Goal: Transaction & Acquisition: Purchase product/service

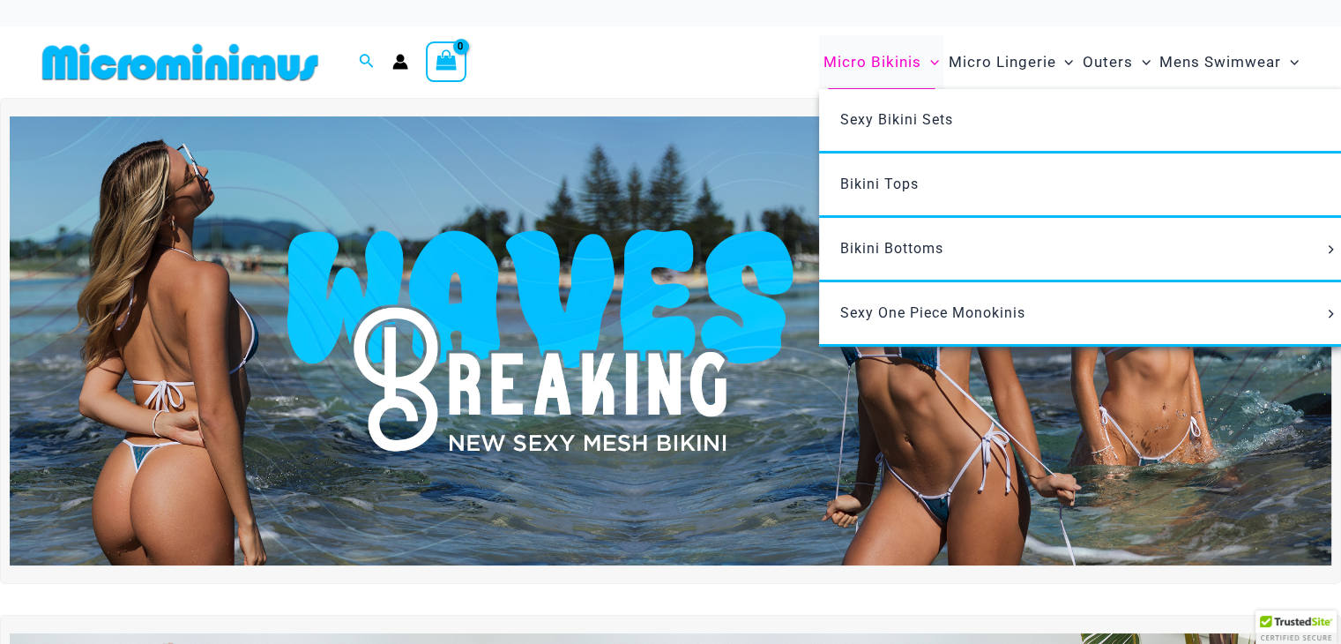
click at [910, 61] on span "Micro Bikinis" at bounding box center [873, 62] width 98 height 45
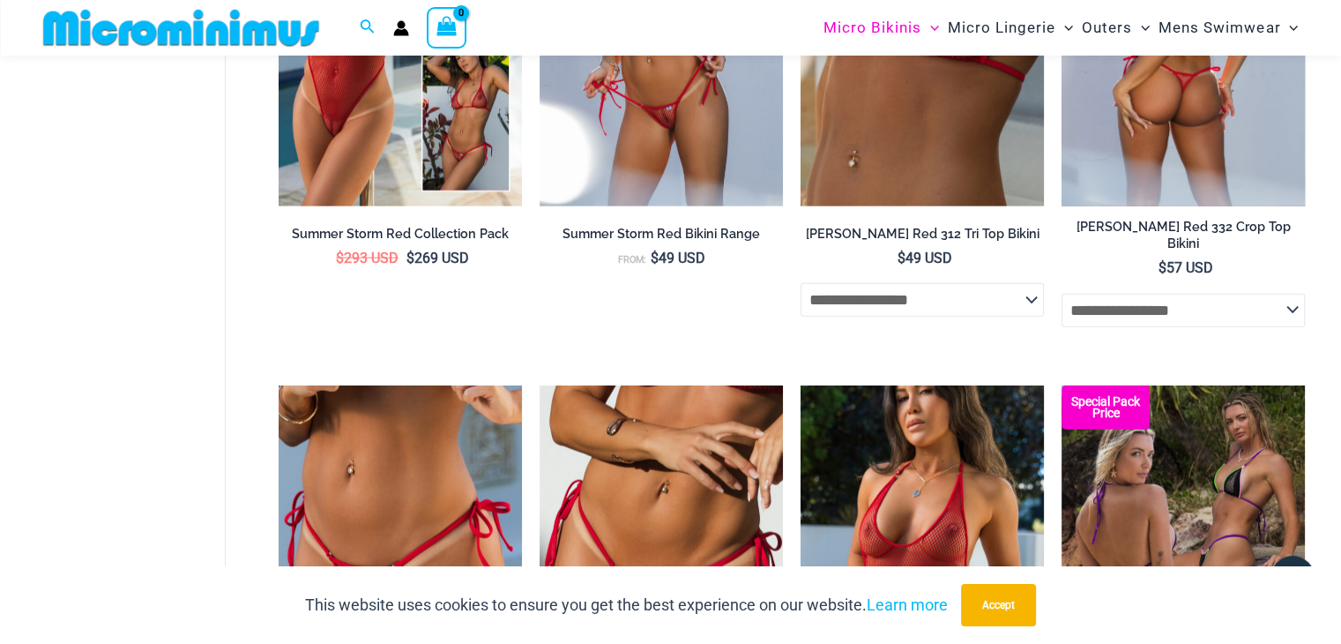
scroll to position [4409, 0]
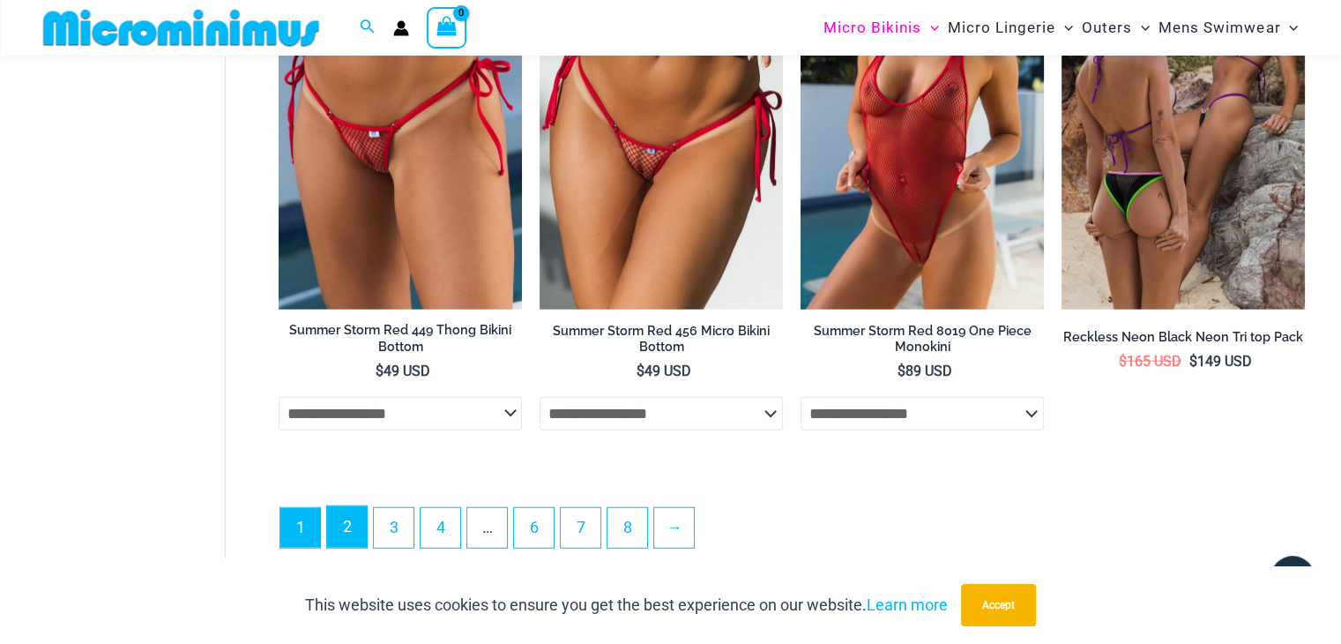
click at [333, 506] on link "2" at bounding box center [347, 526] width 40 height 41
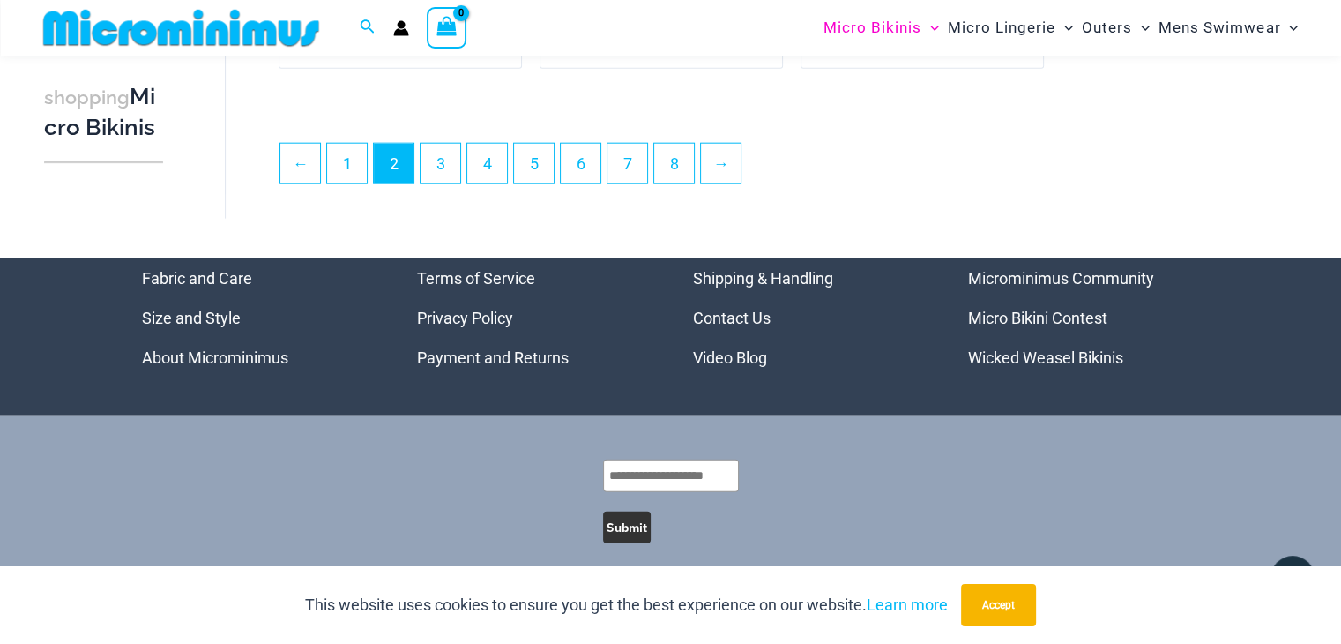
scroll to position [4434, 0]
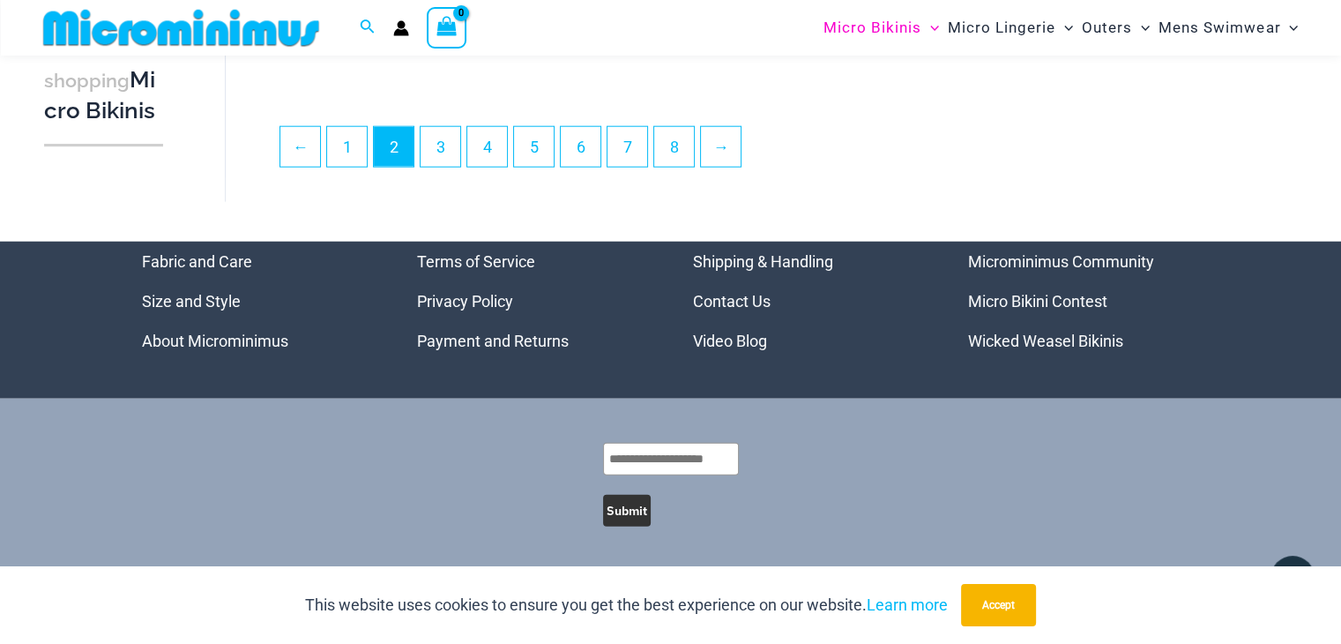
click at [441, 170] on ul "← 1 2 3 4 5 6 7 8 →" at bounding box center [792, 151] width 1025 height 51
click at [441, 153] on link "3" at bounding box center [441, 145] width 40 height 41
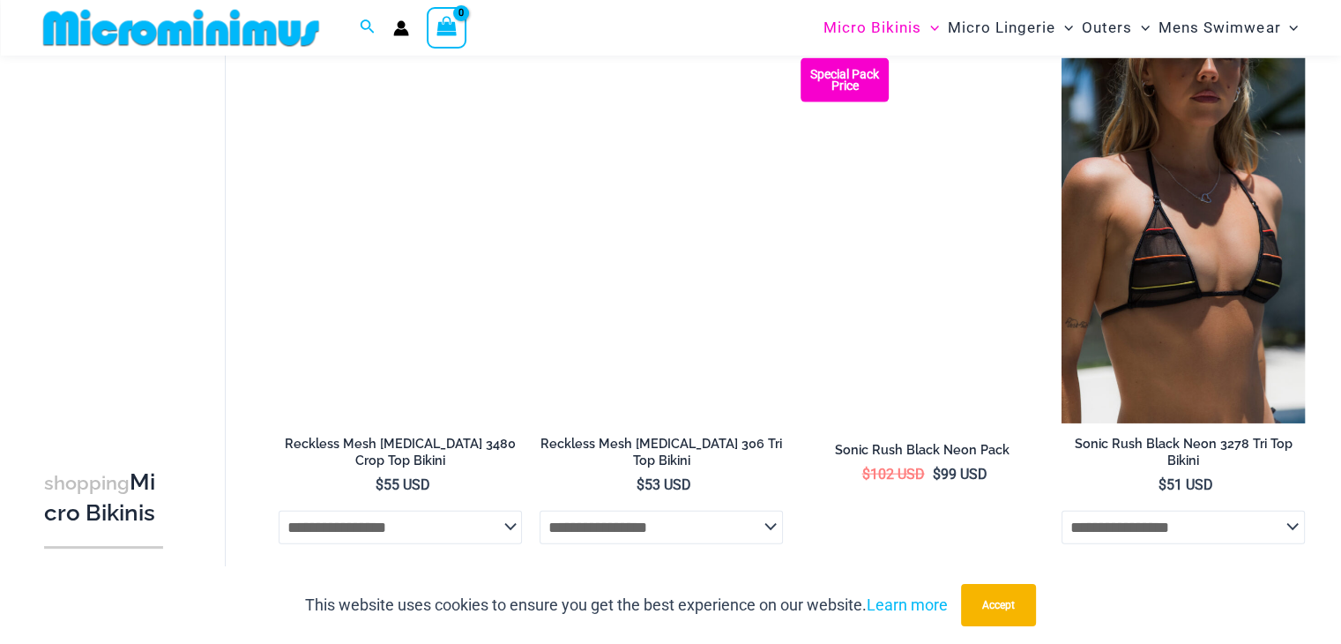
scroll to position [4379, 0]
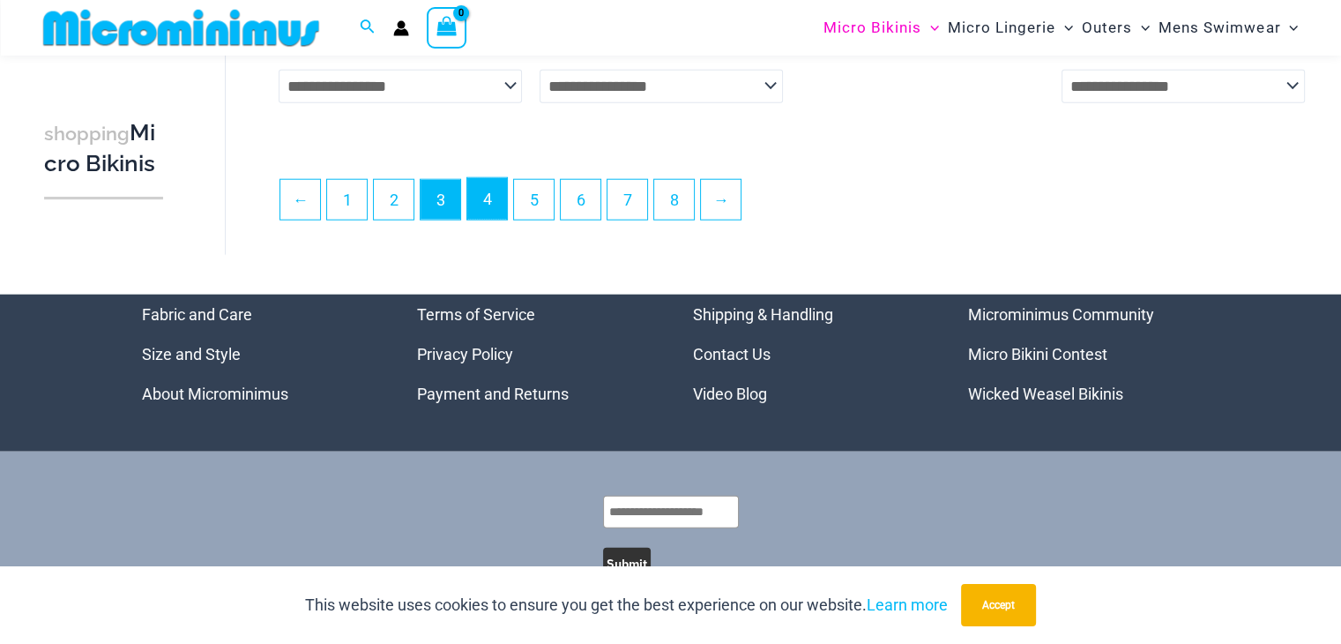
click at [480, 200] on link "4" at bounding box center [487, 198] width 40 height 41
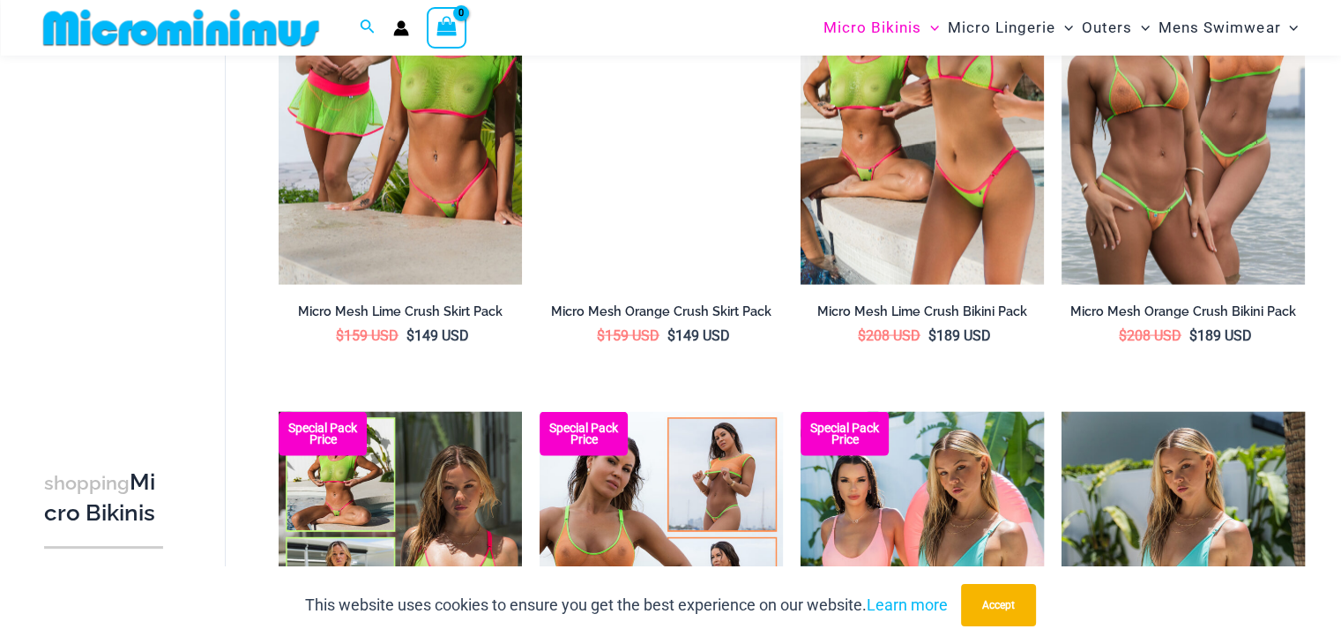
scroll to position [3952, 0]
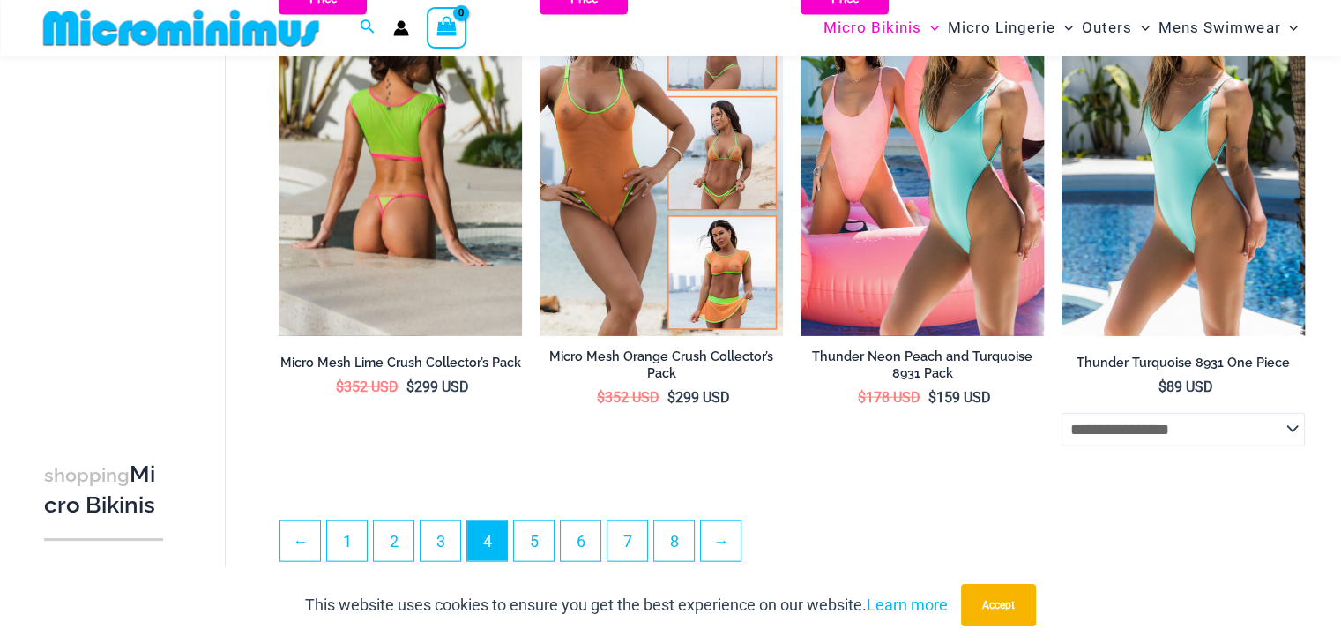
click at [442, 352] on div "Micro Mesh Lime Crush Collector’s Pack $ 352 USD Original price was: $352 USD. …" at bounding box center [400, 376] width 243 height 56
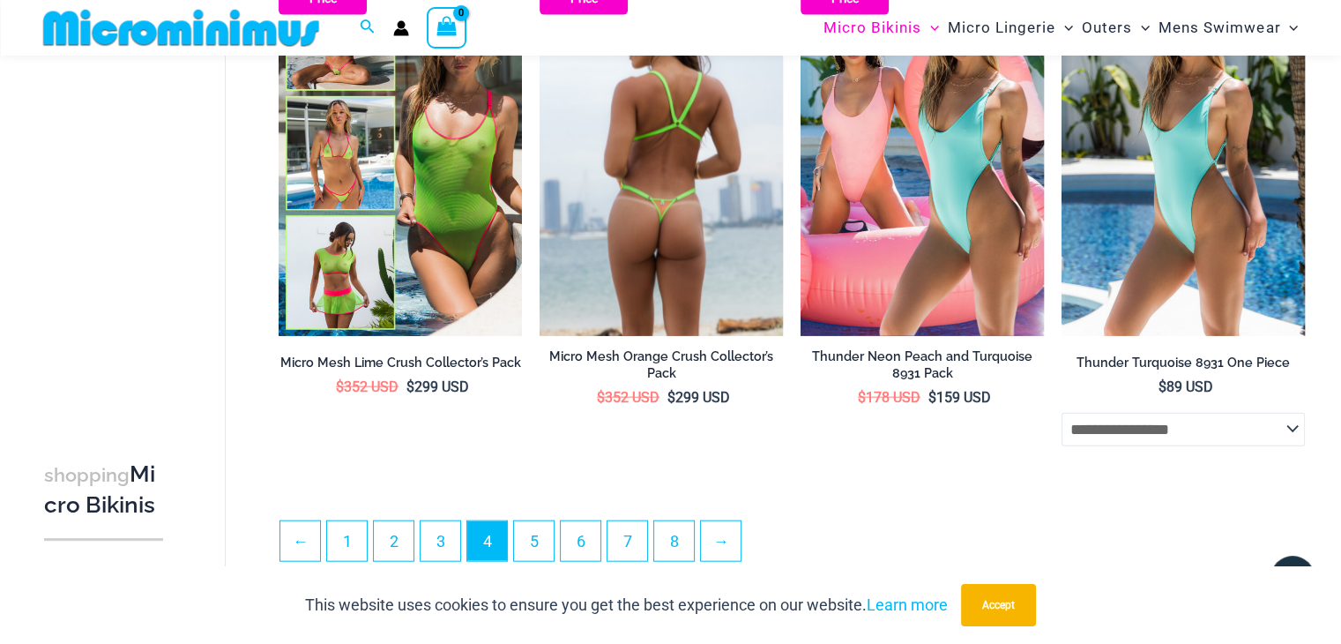
drag, startPoint x: 644, startPoint y: 349, endPoint x: 661, endPoint y: 362, distance: 22.0
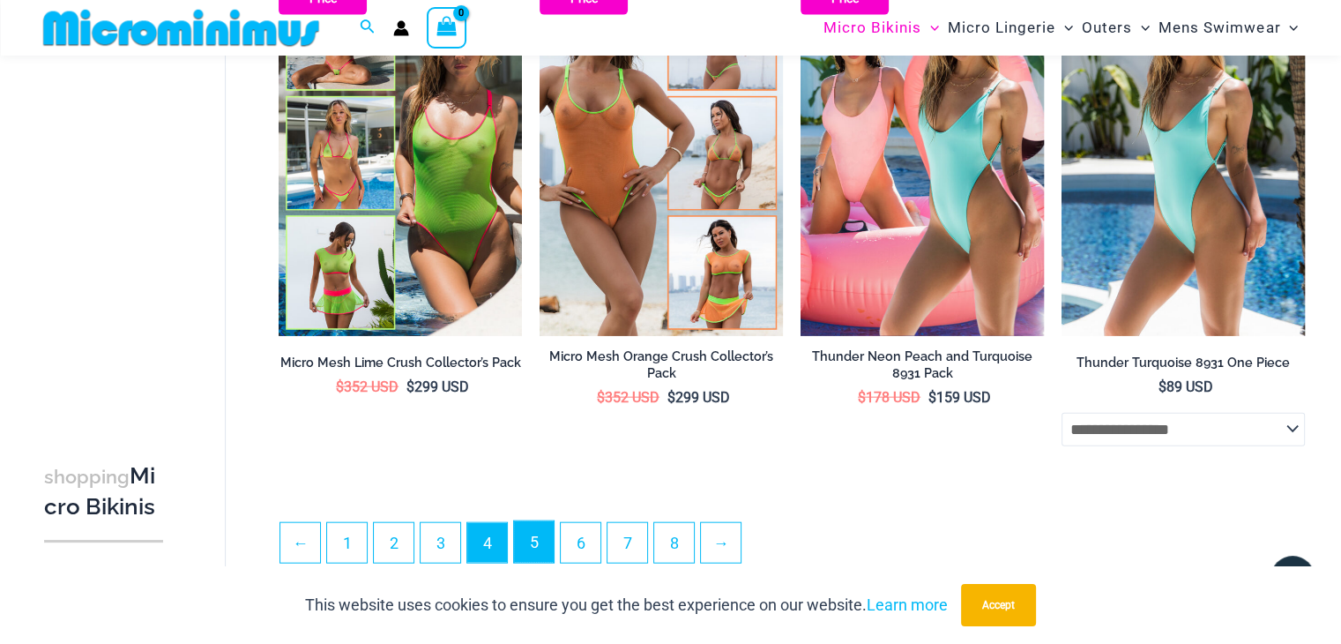
click at [540, 549] on link "5" at bounding box center [534, 541] width 40 height 41
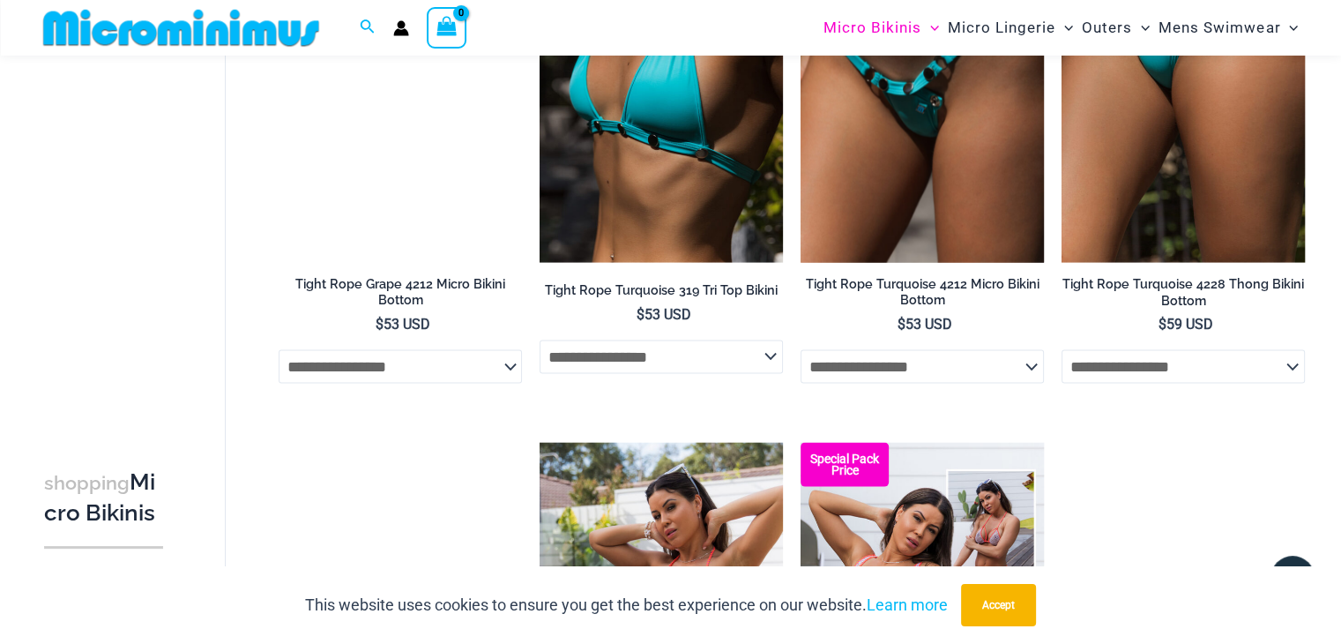
scroll to position [4381, 0]
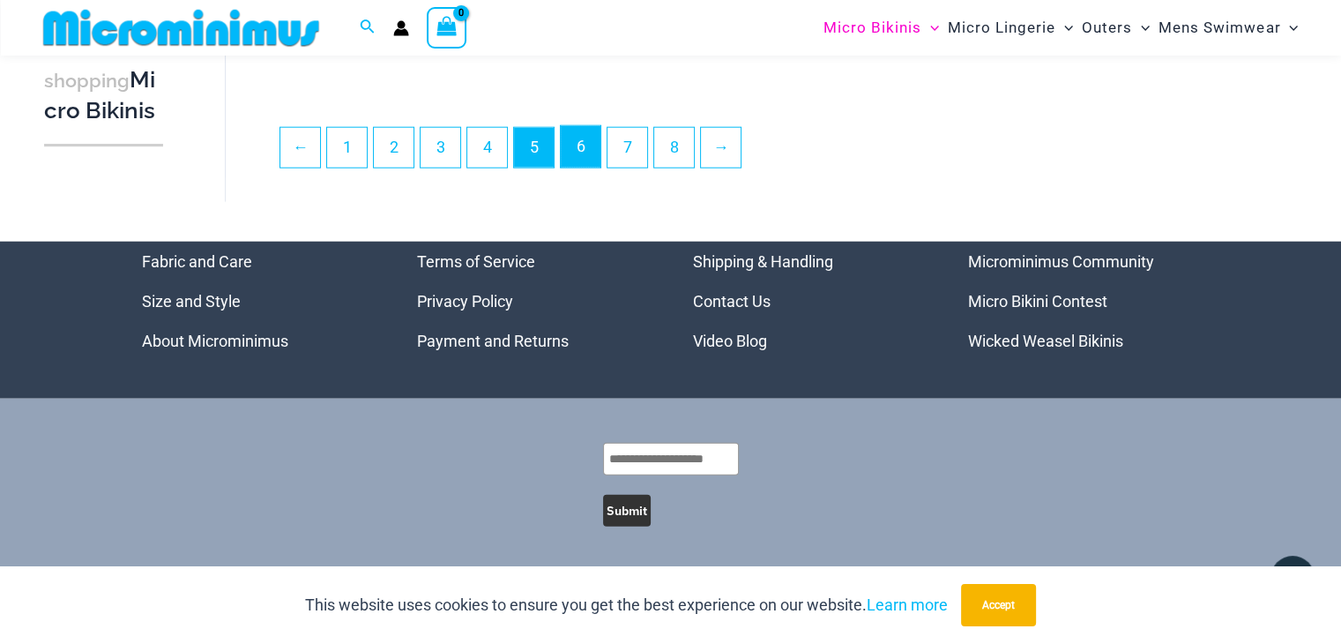
click at [587, 160] on link "6" at bounding box center [581, 146] width 40 height 41
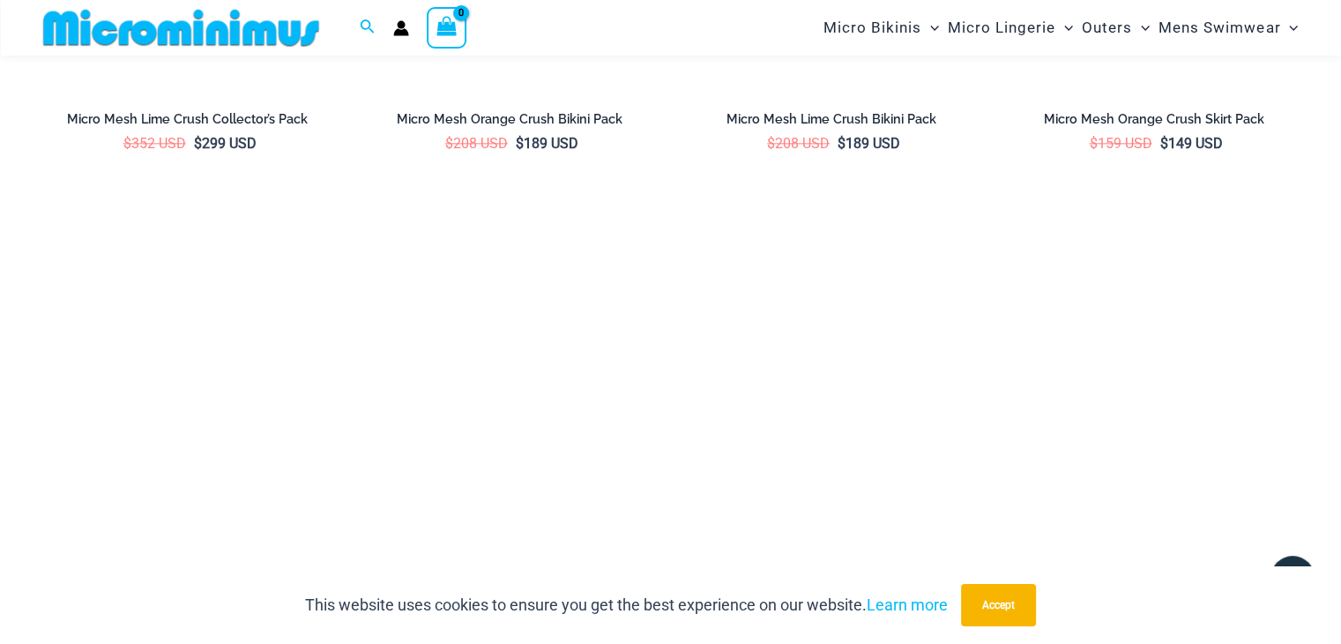
scroll to position [1747, 0]
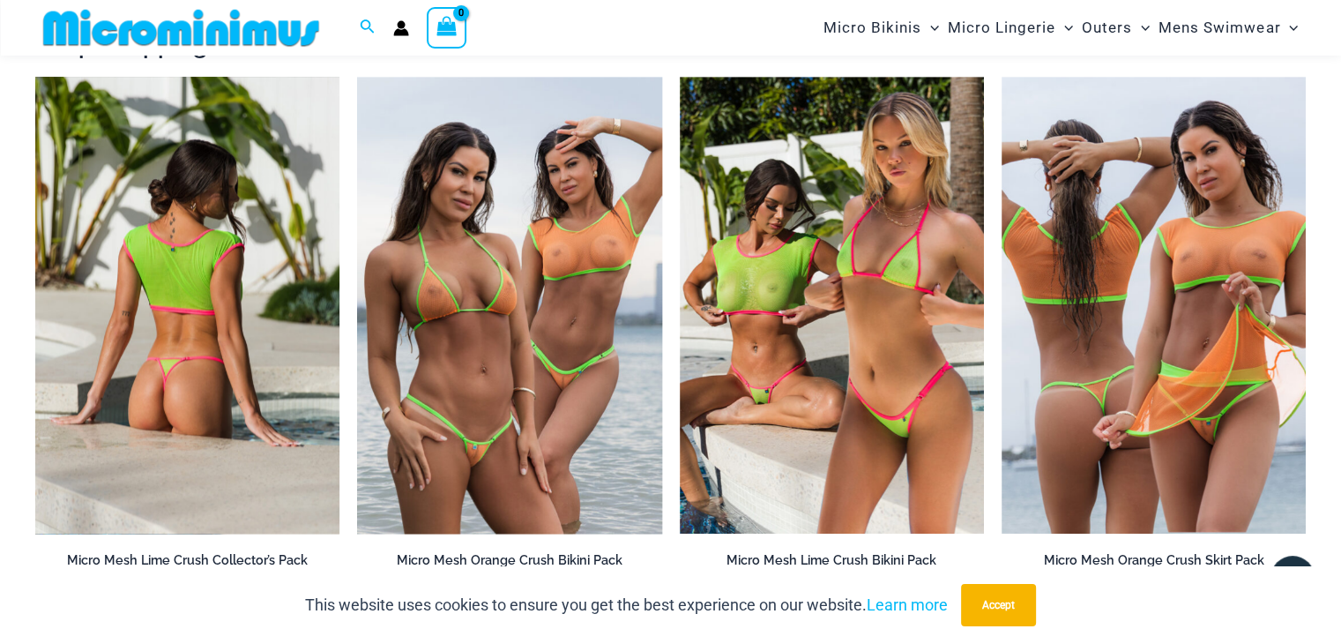
click at [188, 421] on img at bounding box center [187, 305] width 304 height 457
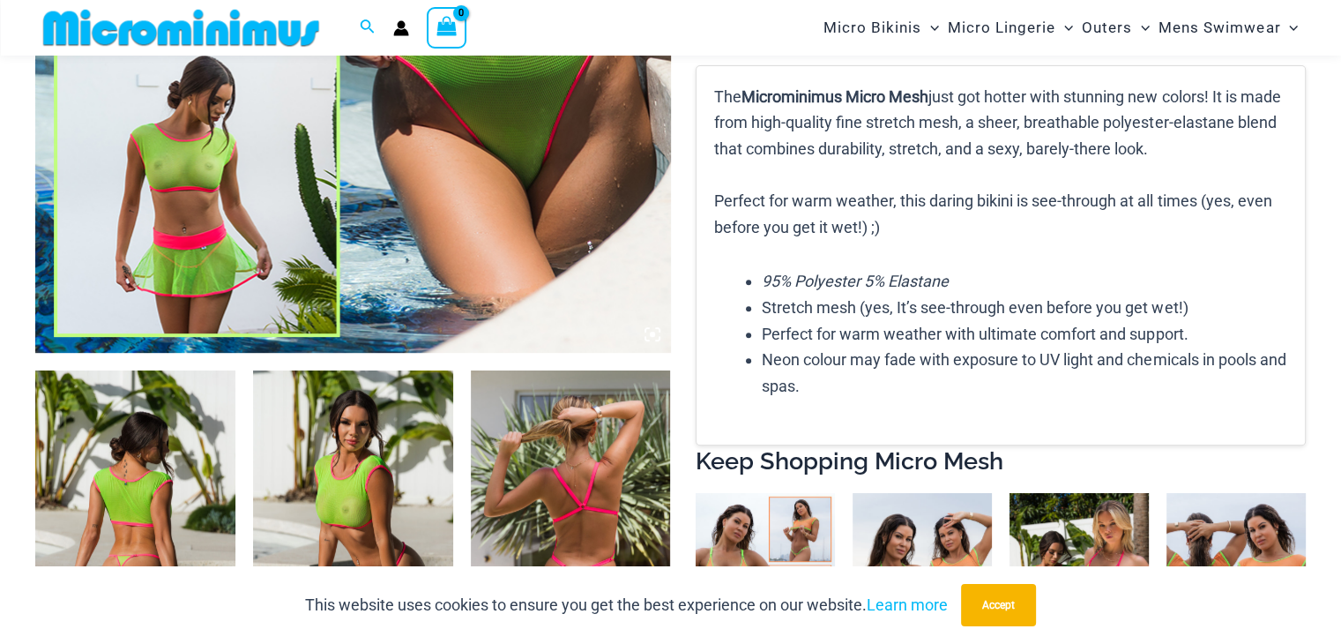
scroll to position [424, 0]
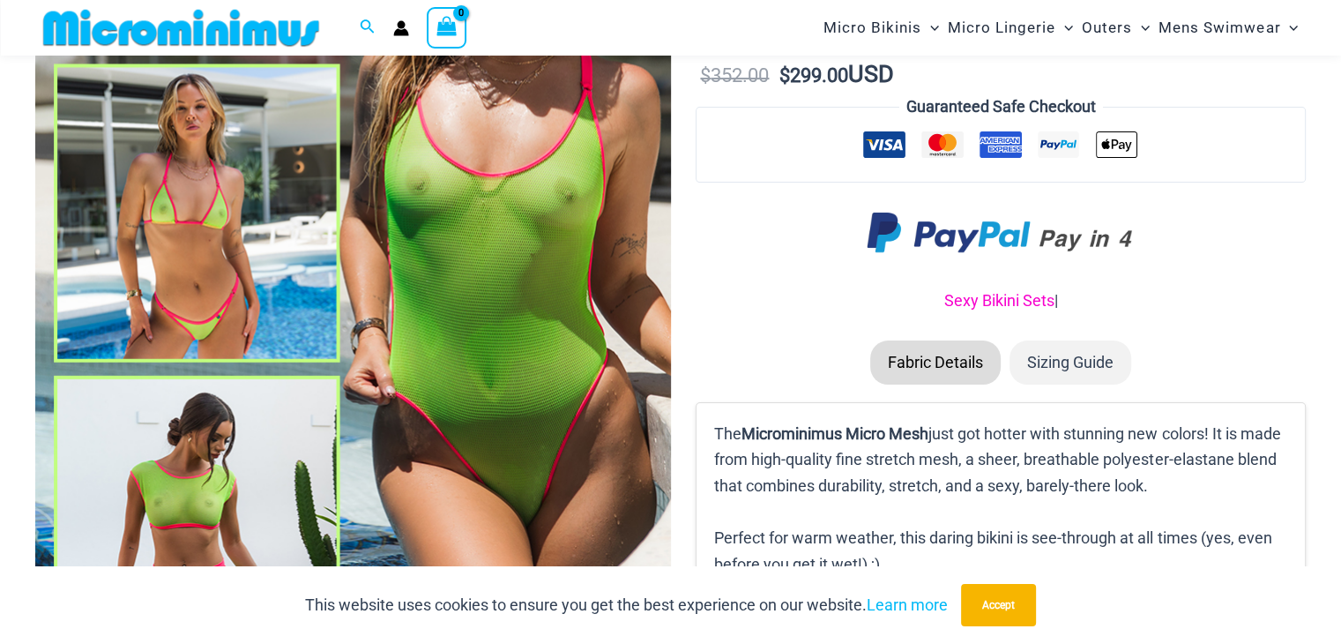
click at [973, 309] on link "Sexy Bikini Sets" at bounding box center [999, 300] width 110 height 19
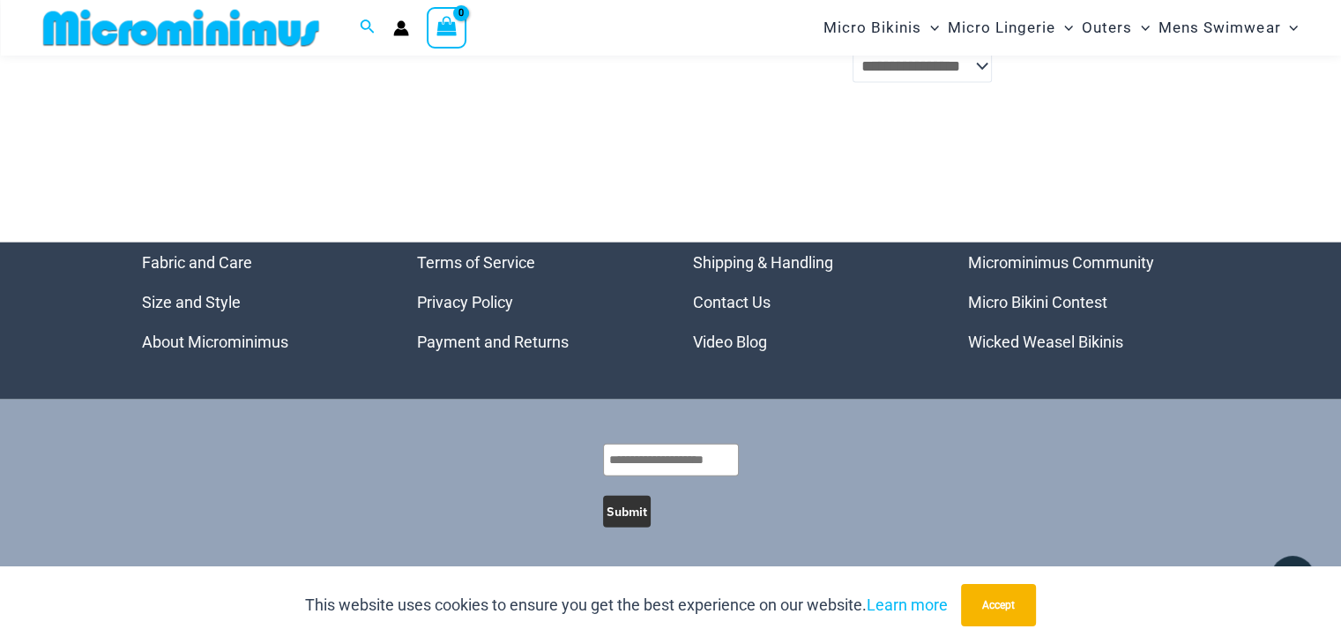
scroll to position [3891, 0]
click at [1023, 602] on button "Accept" at bounding box center [998, 605] width 75 height 42
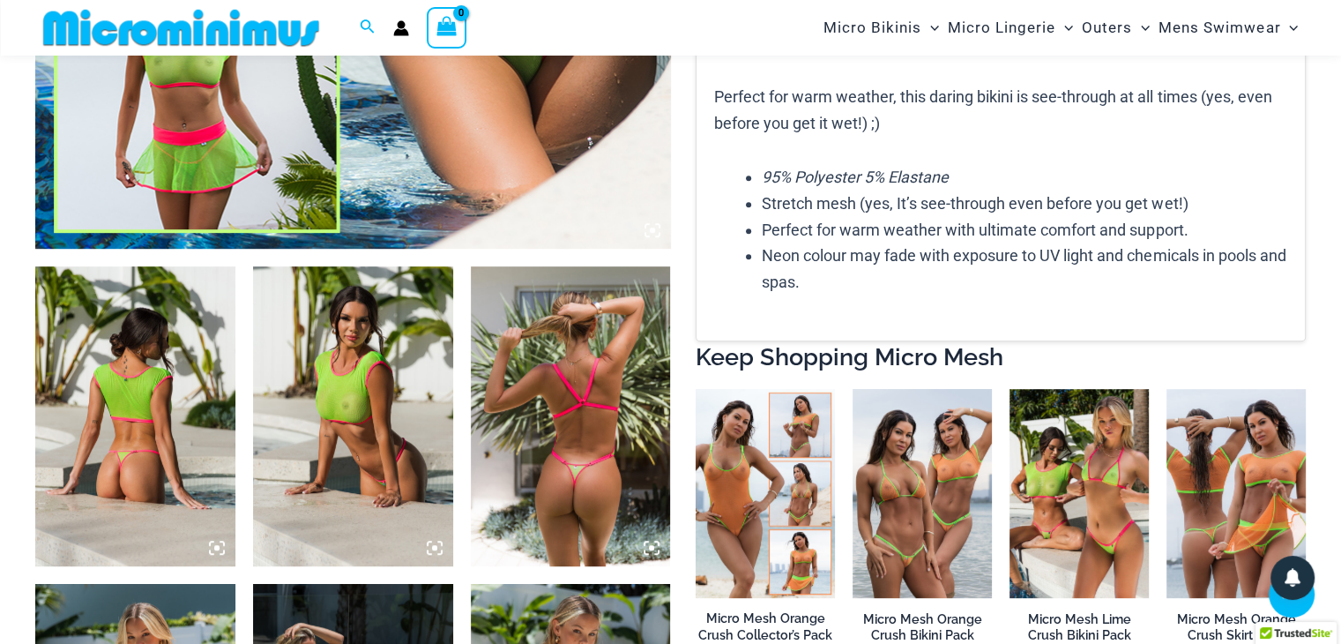
scroll to position [424, 0]
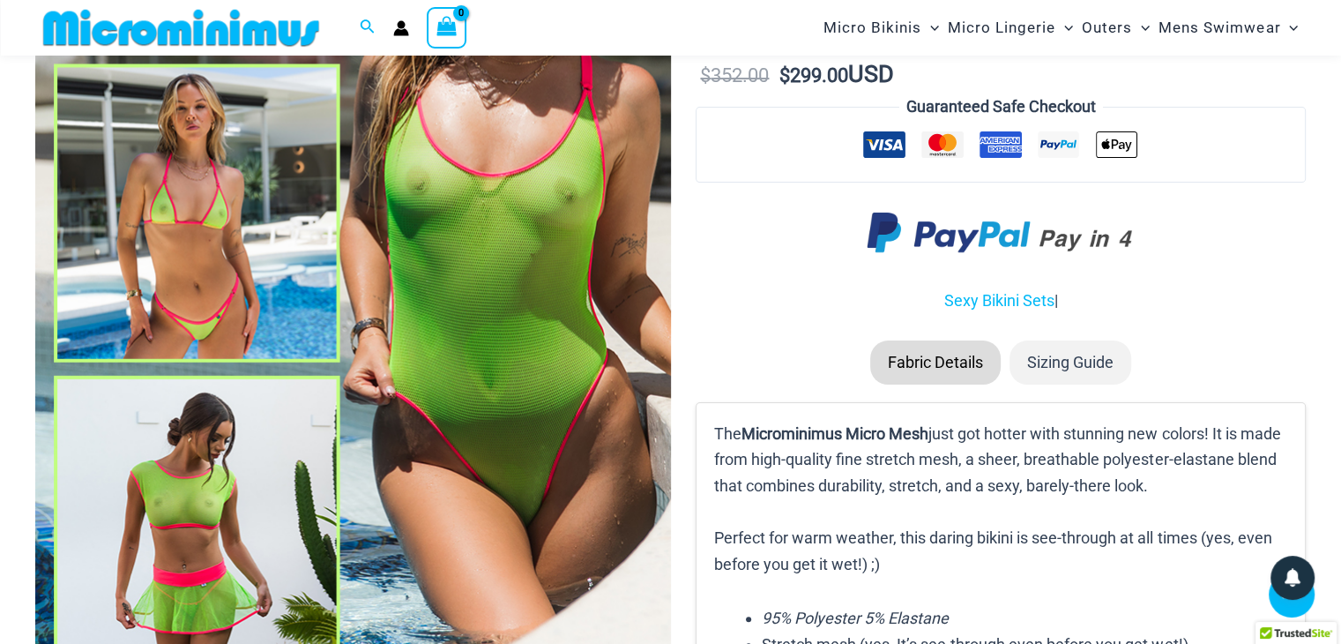
click at [945, 384] on li "Fabric Details" at bounding box center [935, 362] width 130 height 44
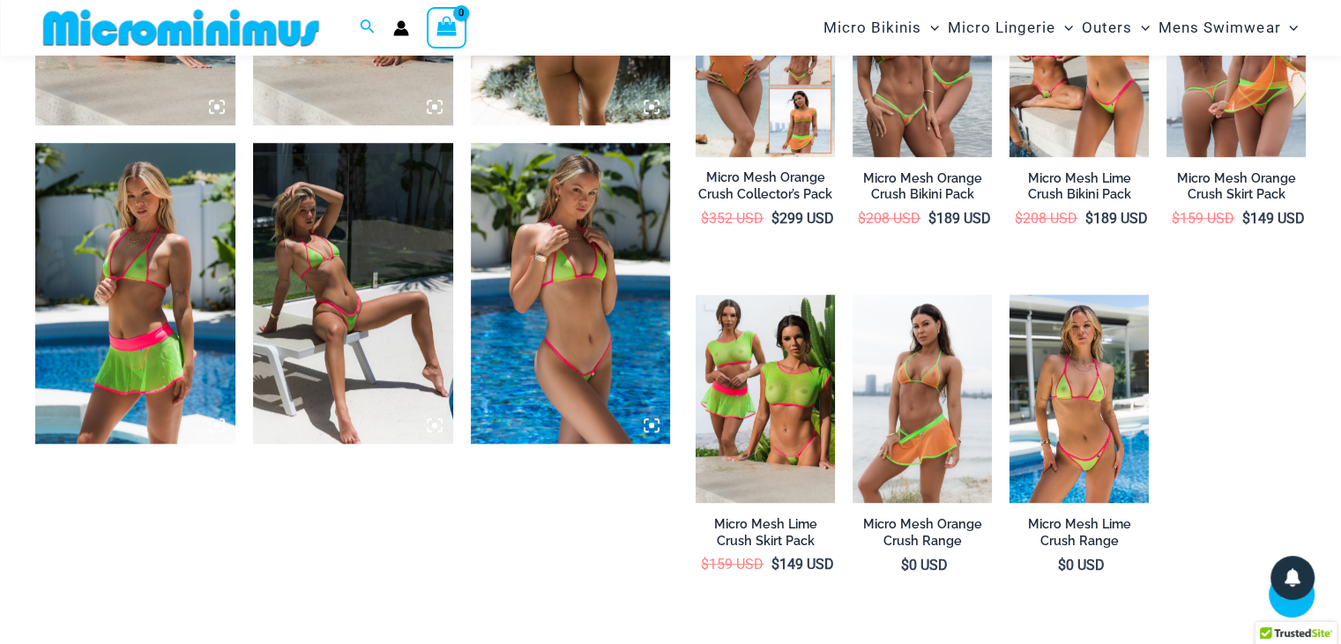
scroll to position [865, 0]
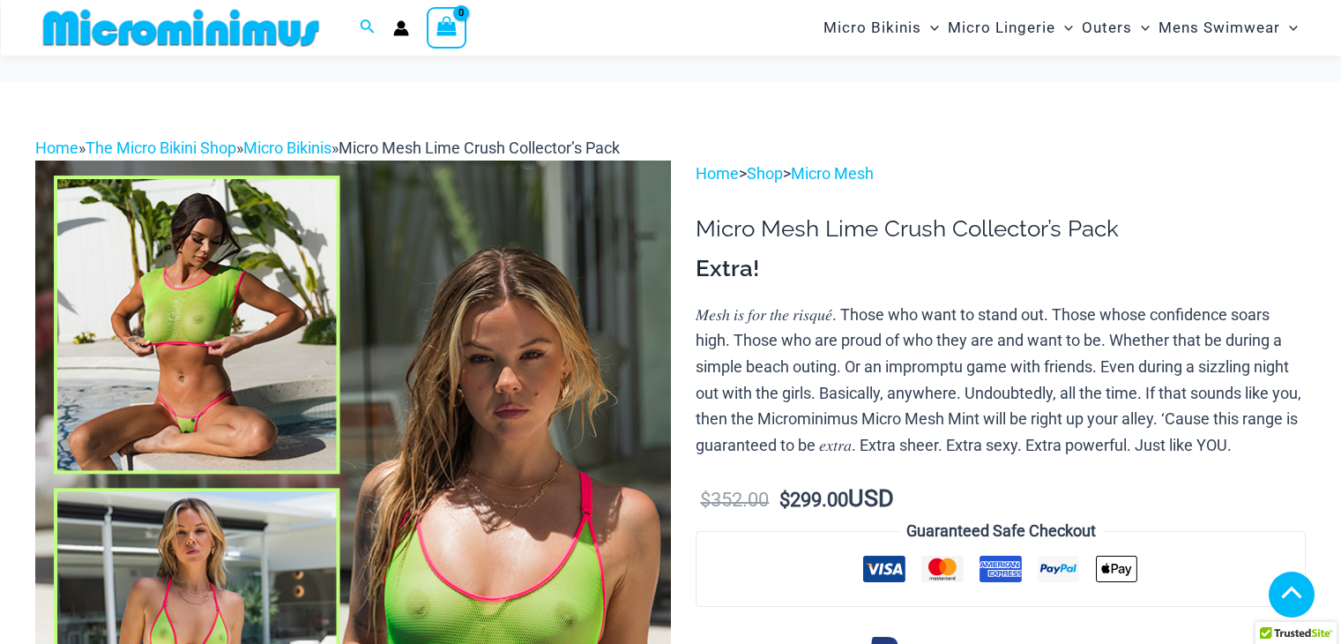
scroll to position [424, 0]
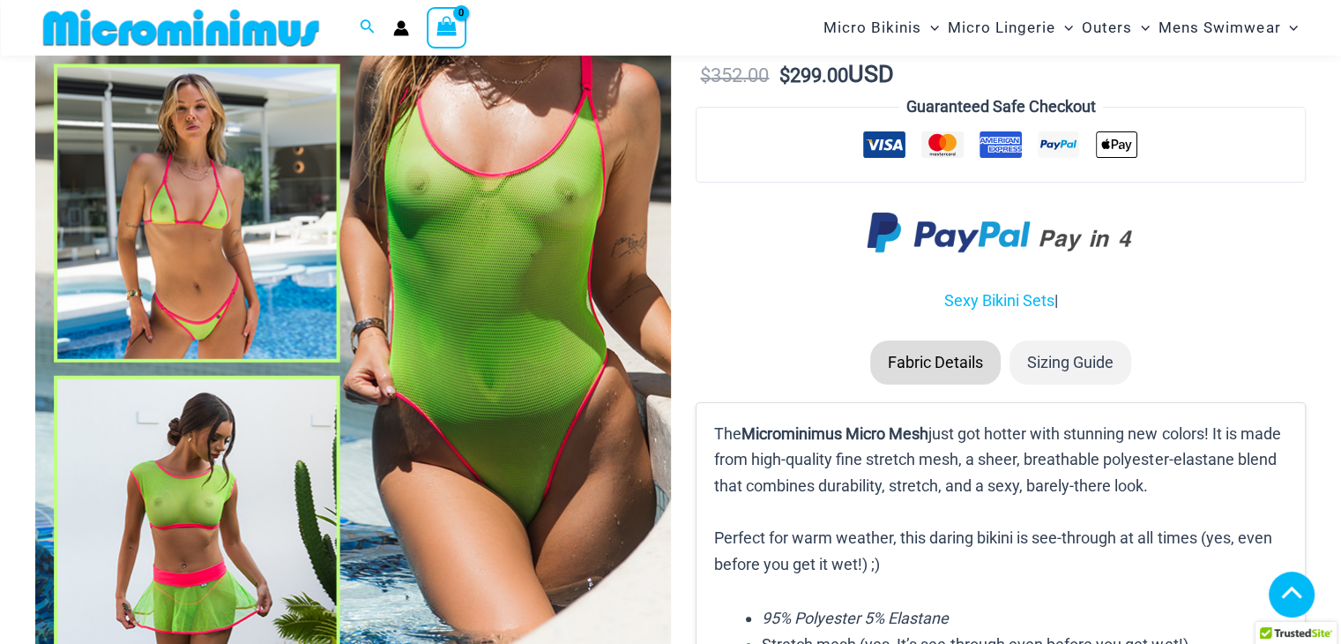
click at [1057, 378] on li "Sizing Guide" at bounding box center [1071, 362] width 122 height 44
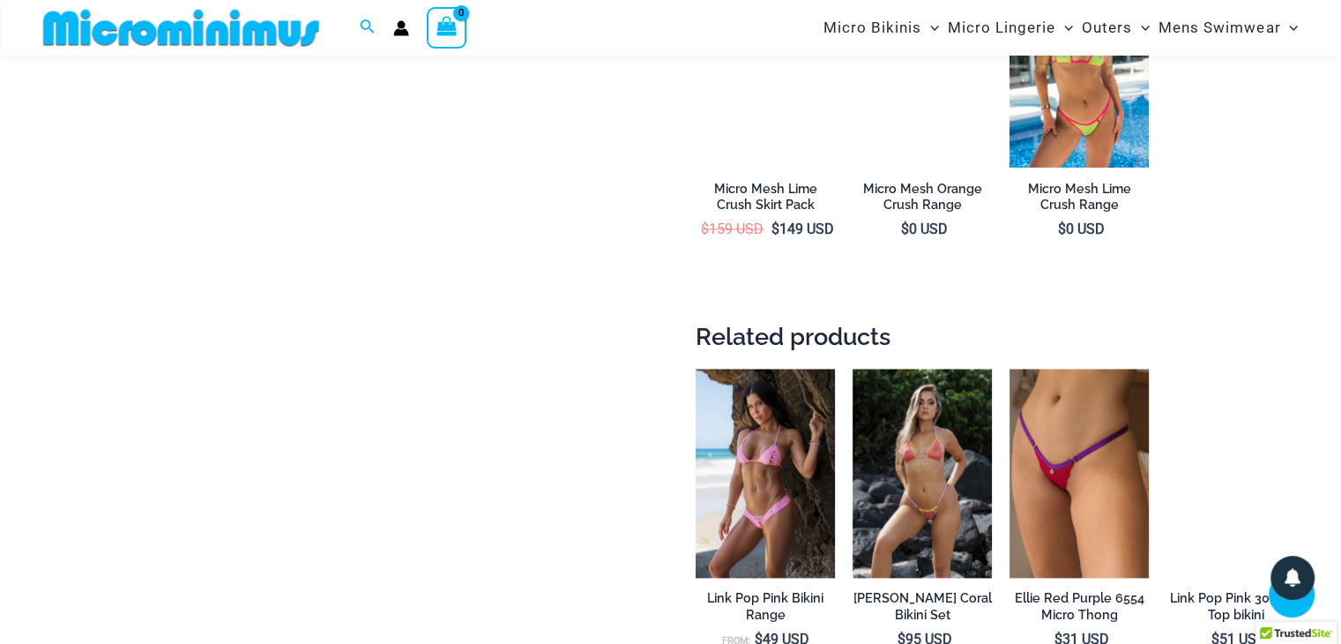
scroll to position [1772, 0]
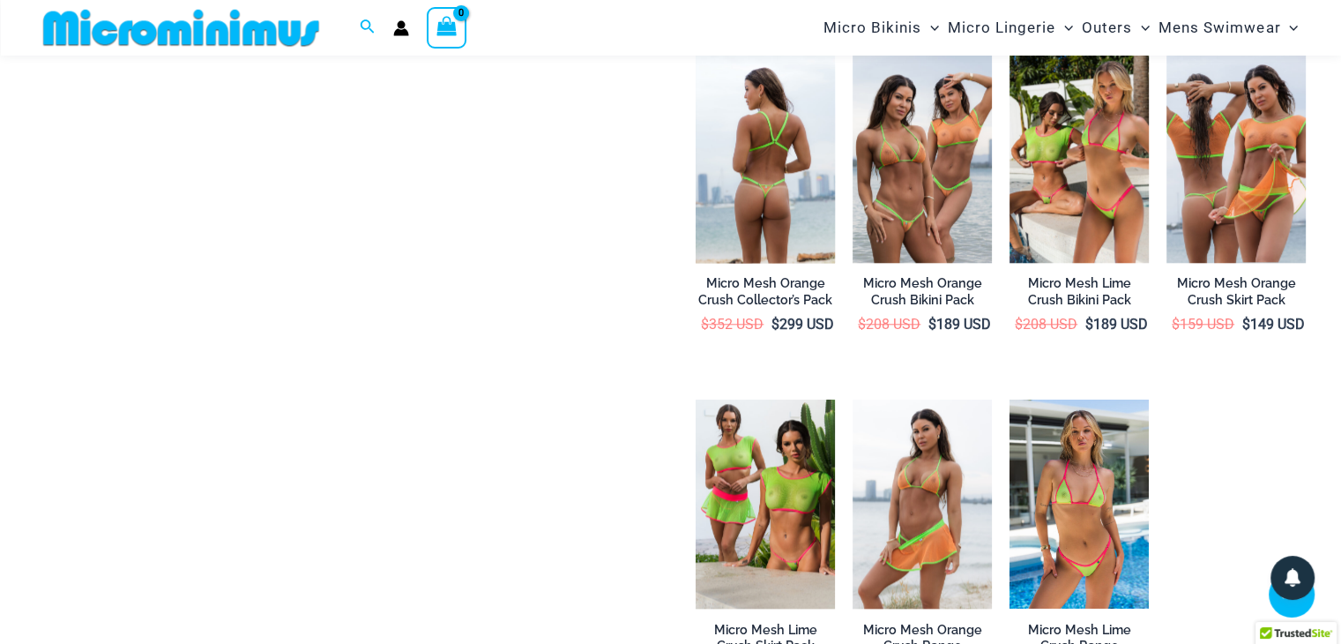
click at [791, 231] on img at bounding box center [765, 158] width 139 height 209
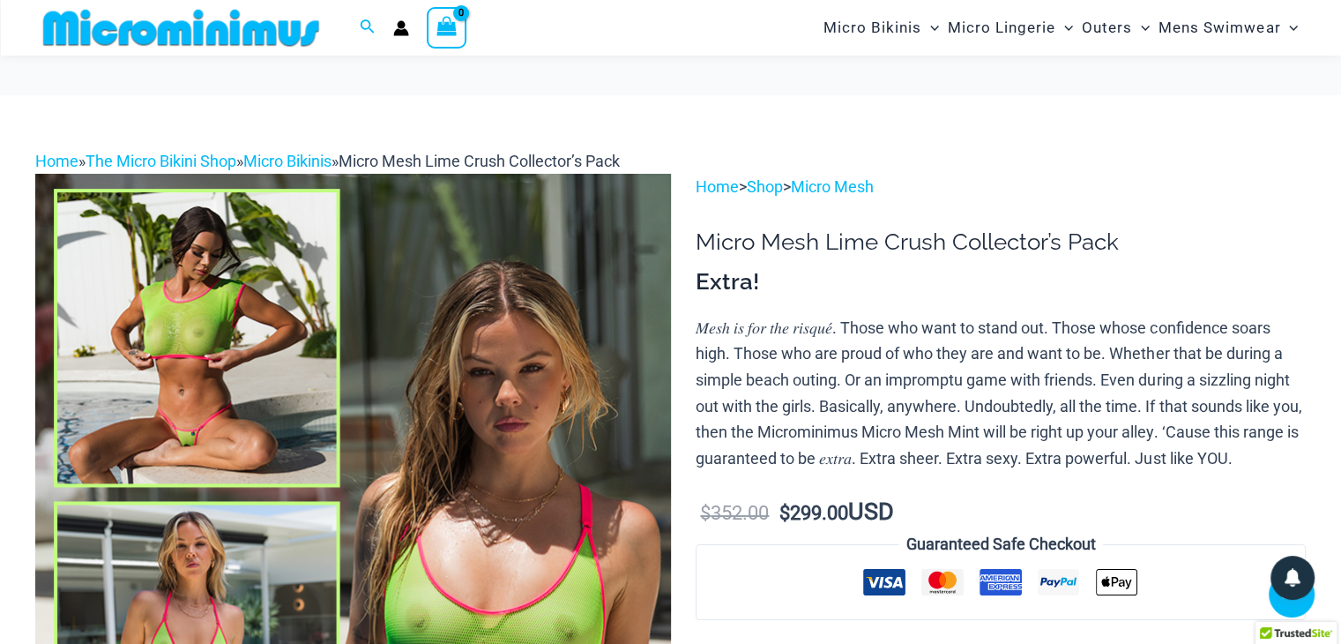
scroll to position [424, 0]
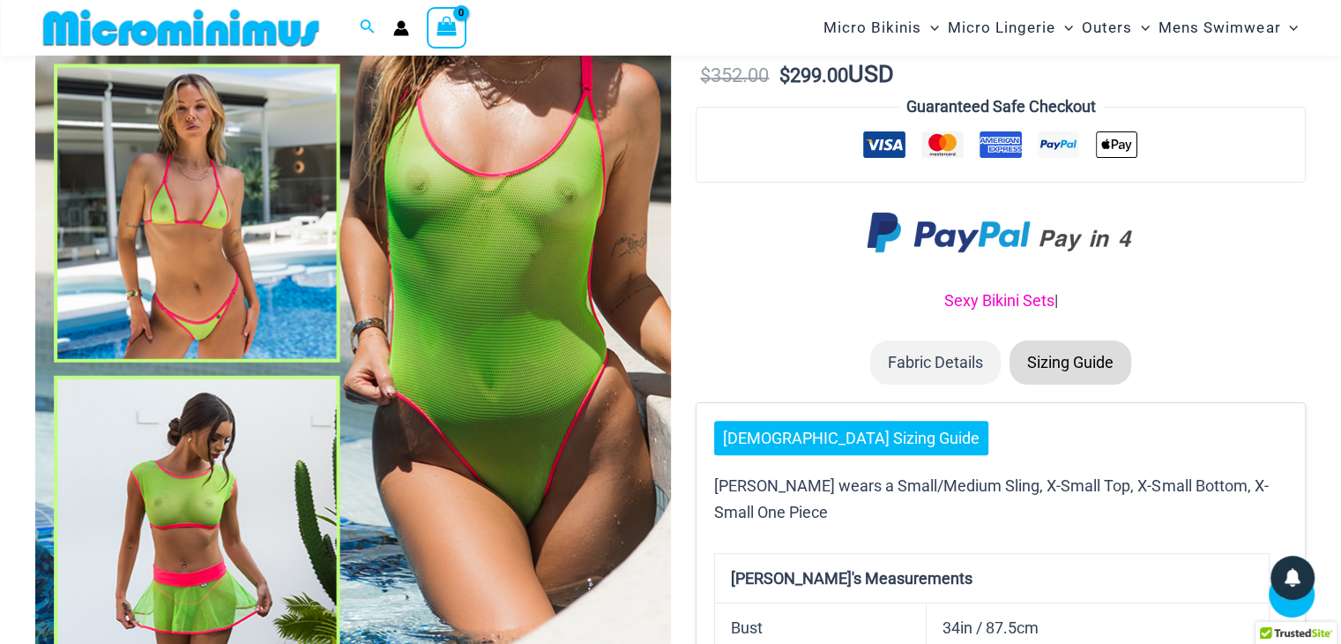
click at [998, 309] on link "Sexy Bikini Sets" at bounding box center [999, 300] width 110 height 19
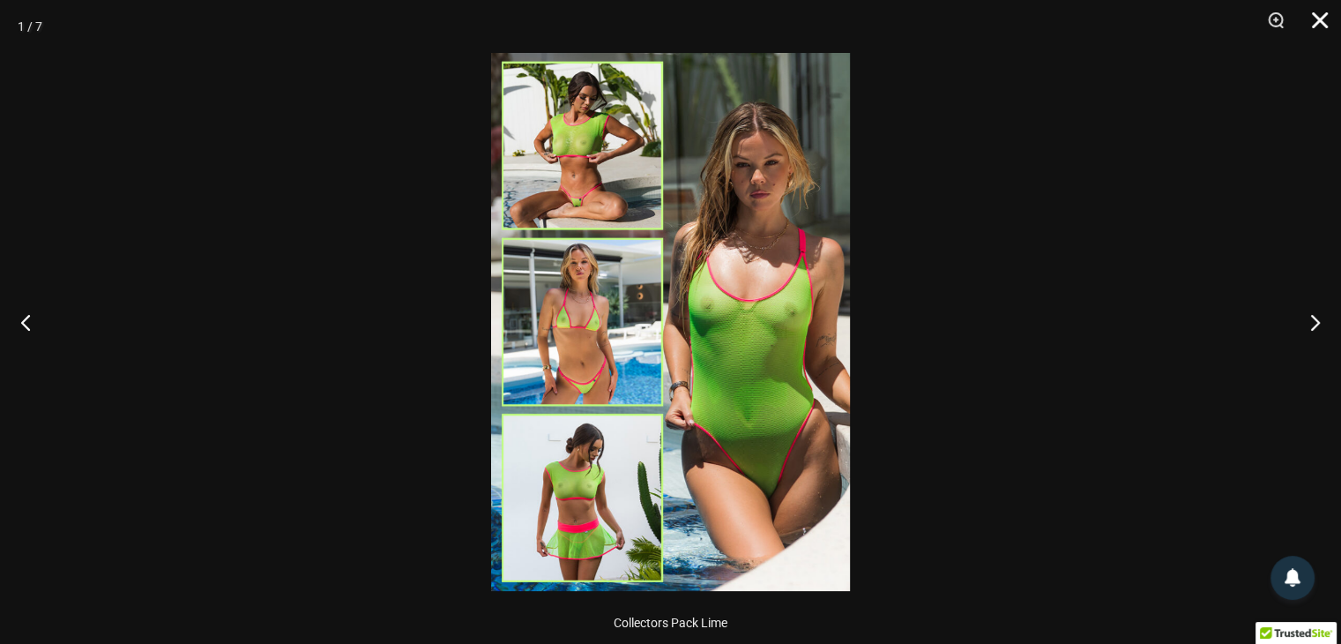
click at [1316, 29] on button "Close" at bounding box center [1314, 26] width 44 height 53
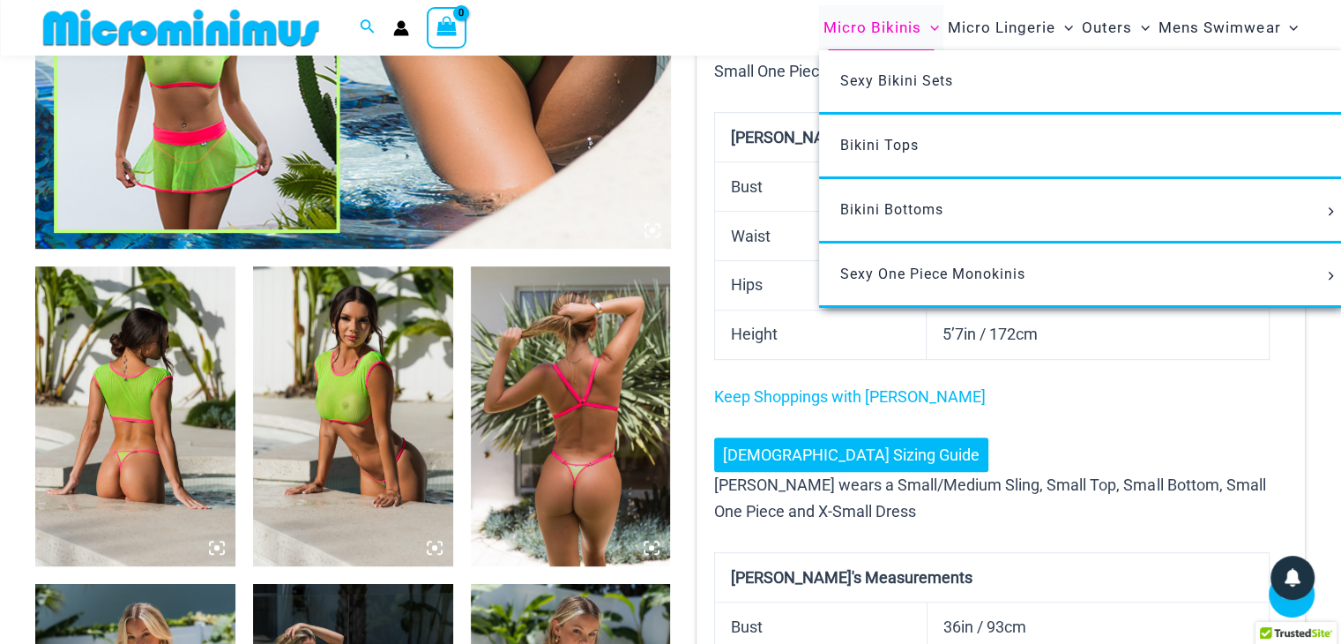
click at [877, 25] on span "Micro Bikinis" at bounding box center [873, 27] width 98 height 45
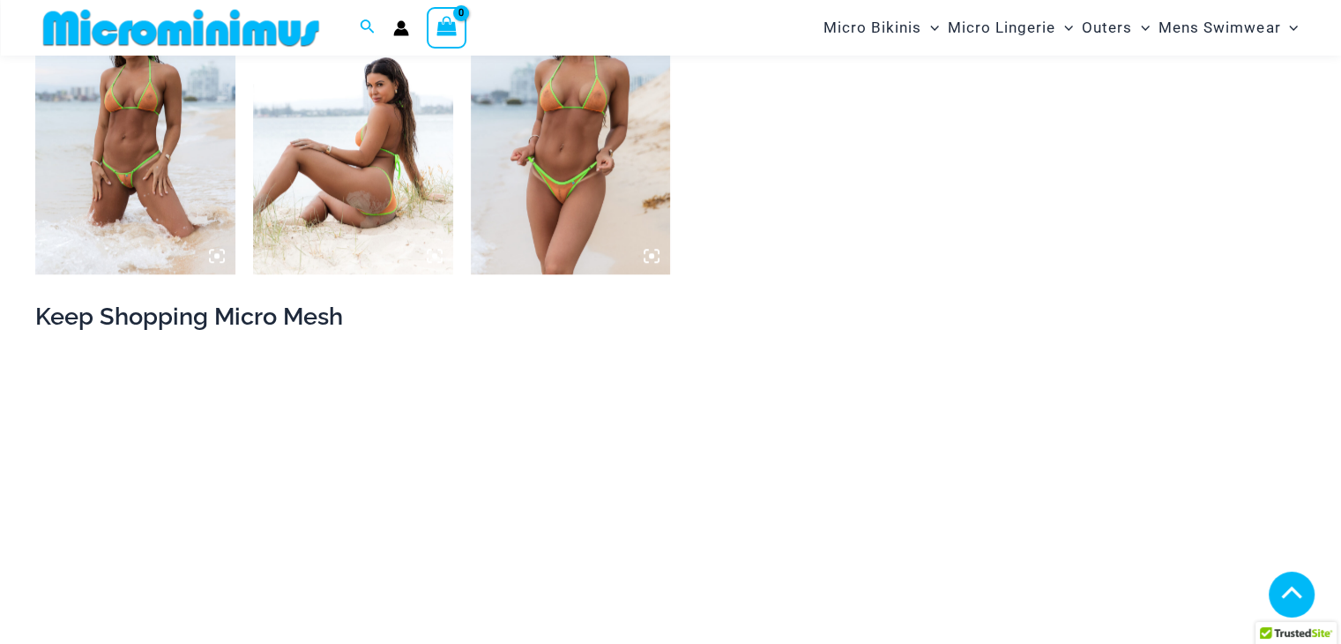
scroll to position [1300, 0]
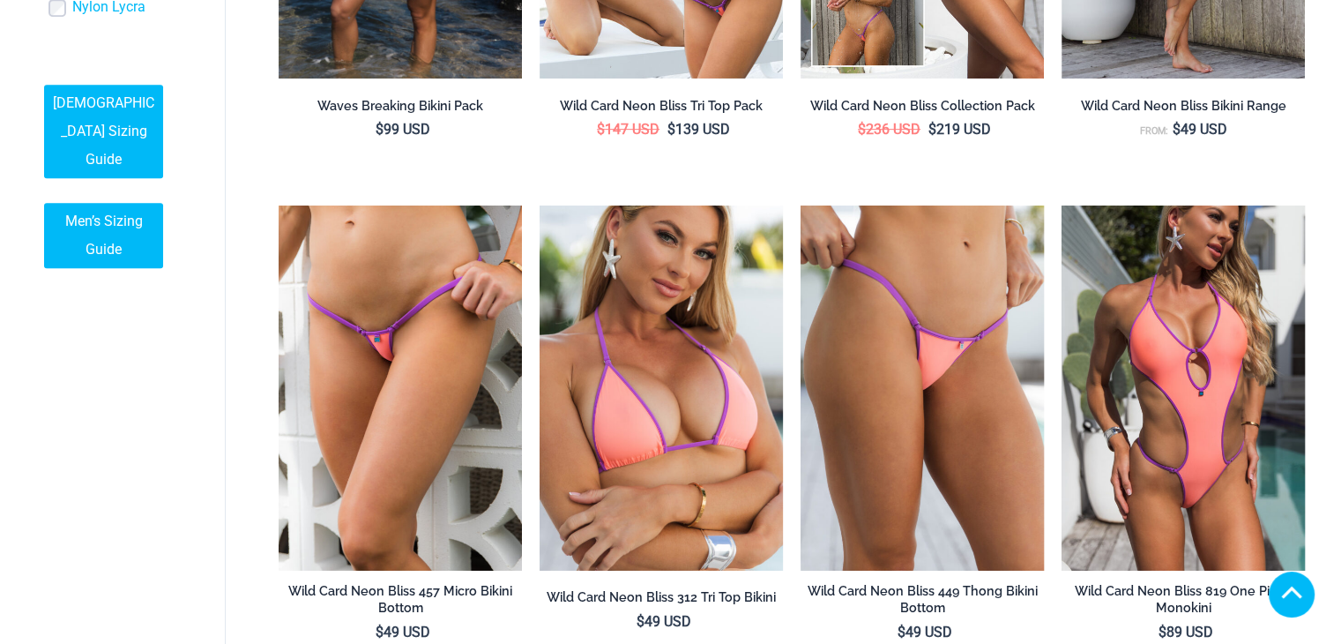
scroll to position [1873, 0]
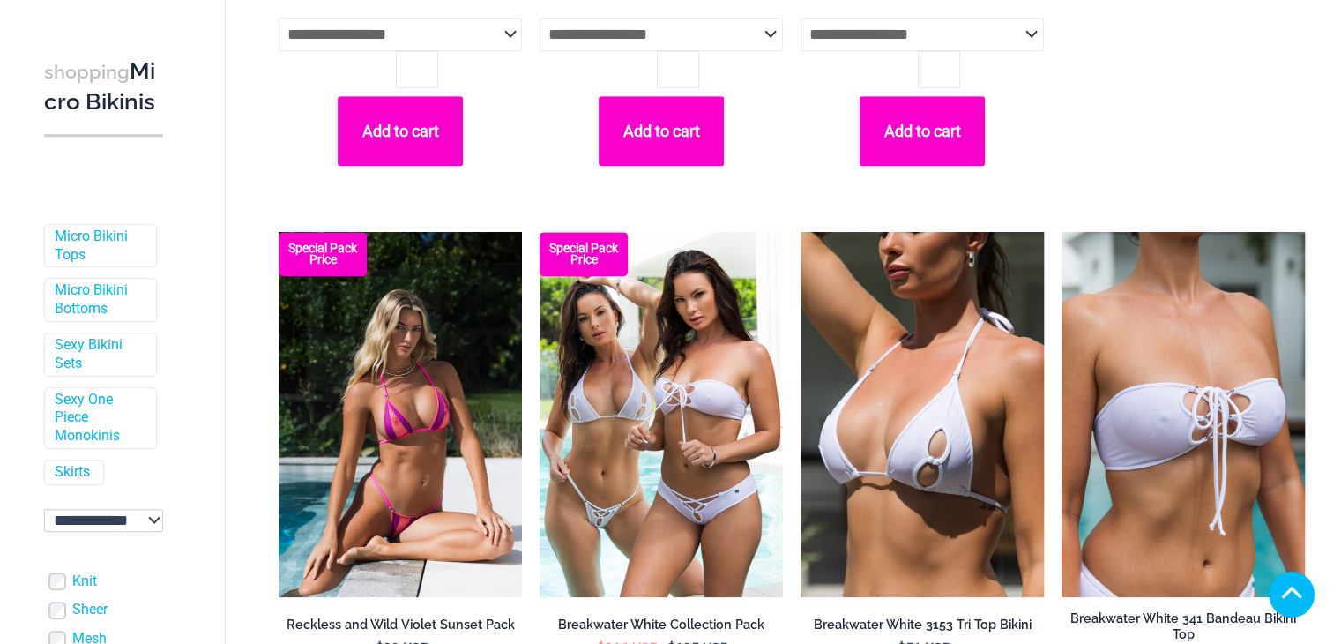
scroll to position [39, 0]
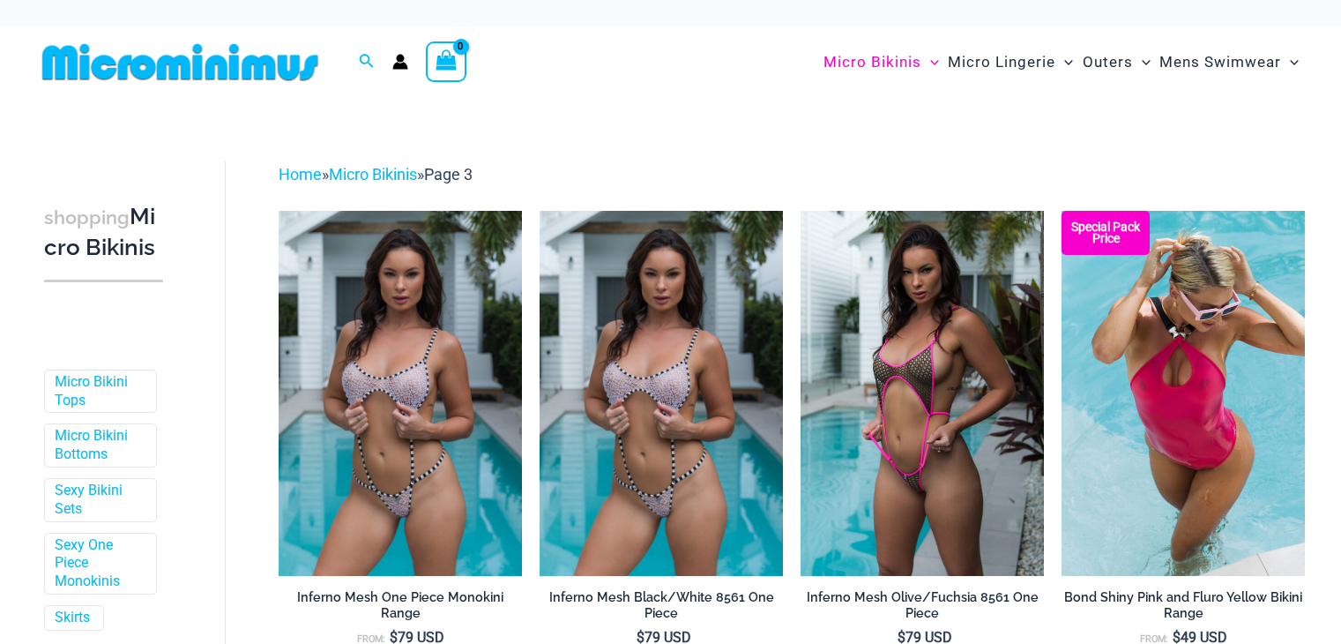
scroll to position [1301, 0]
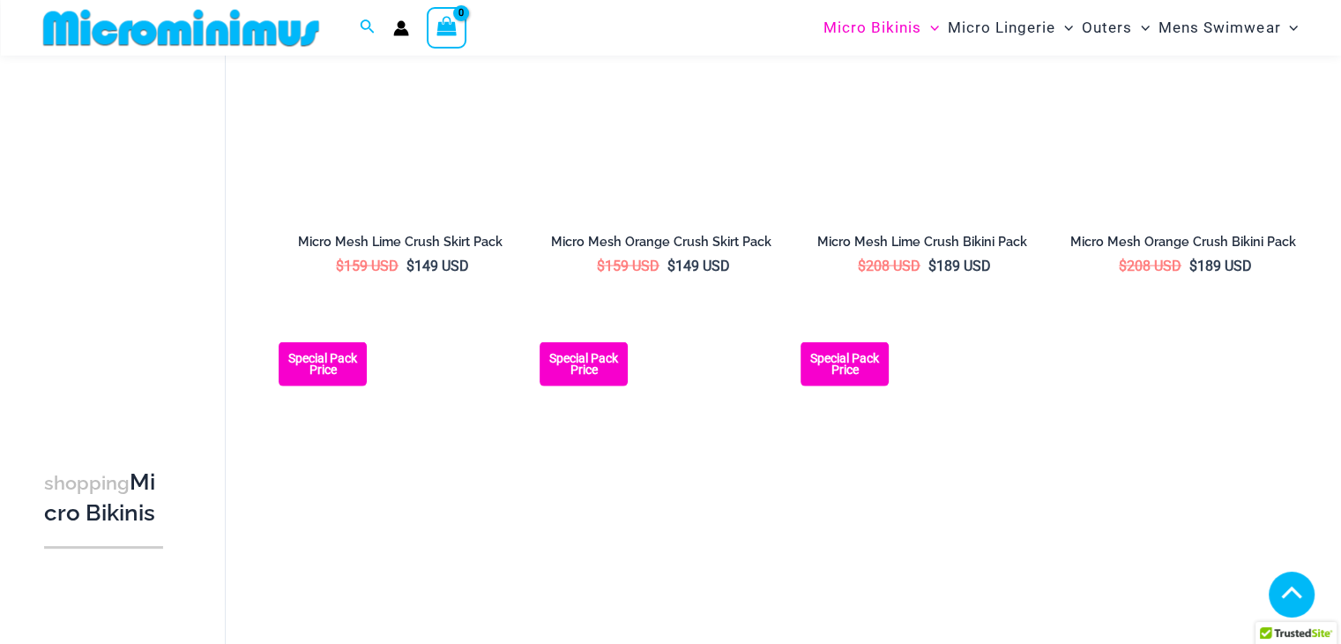
scroll to position [4022, 0]
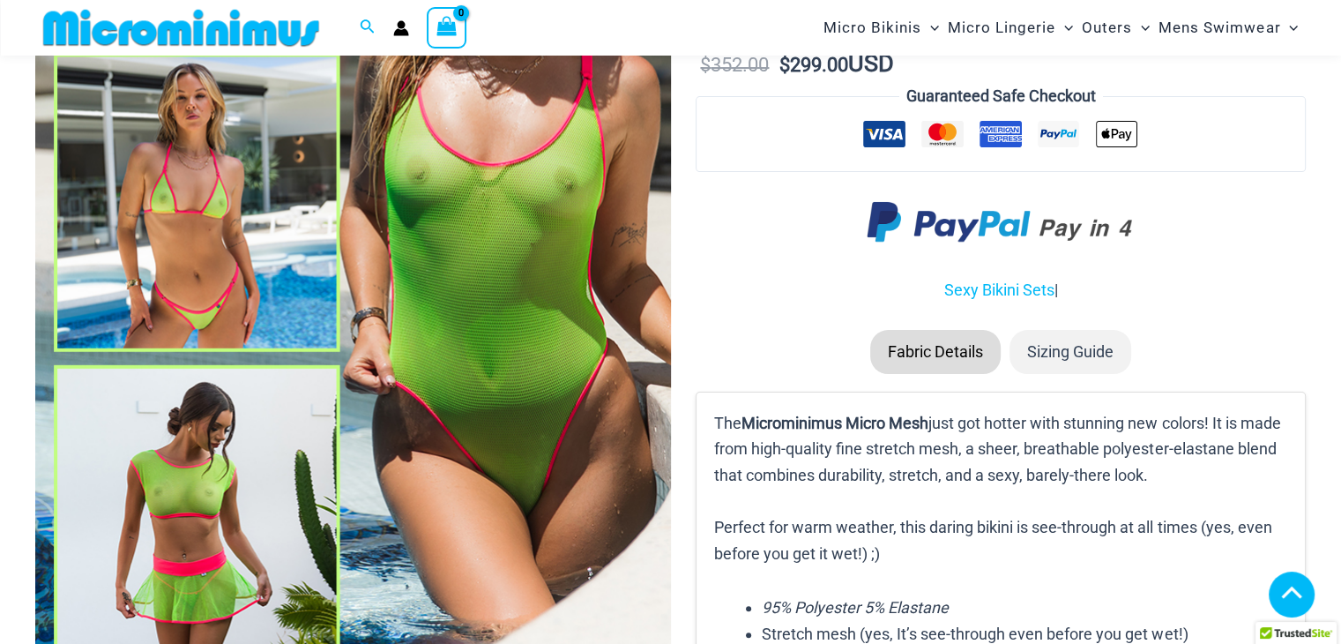
scroll to position [435, 0]
click at [970, 259] on img at bounding box center [1001, 223] width 268 height 71
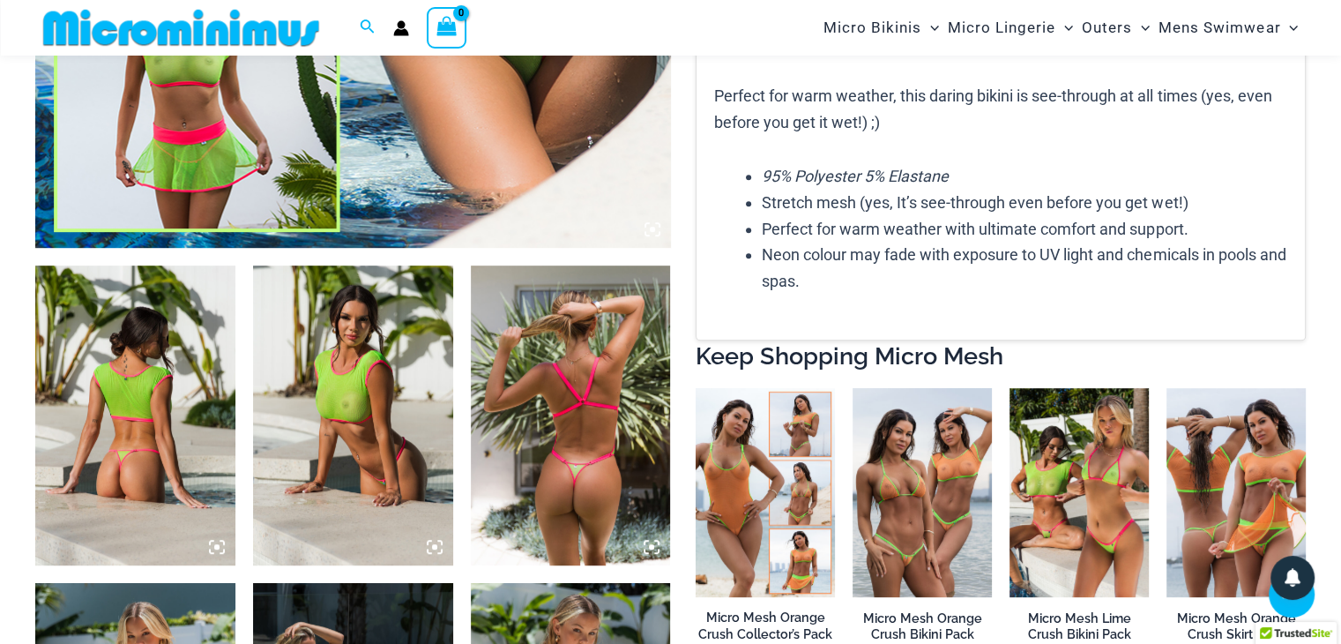
scroll to position [1307, 0]
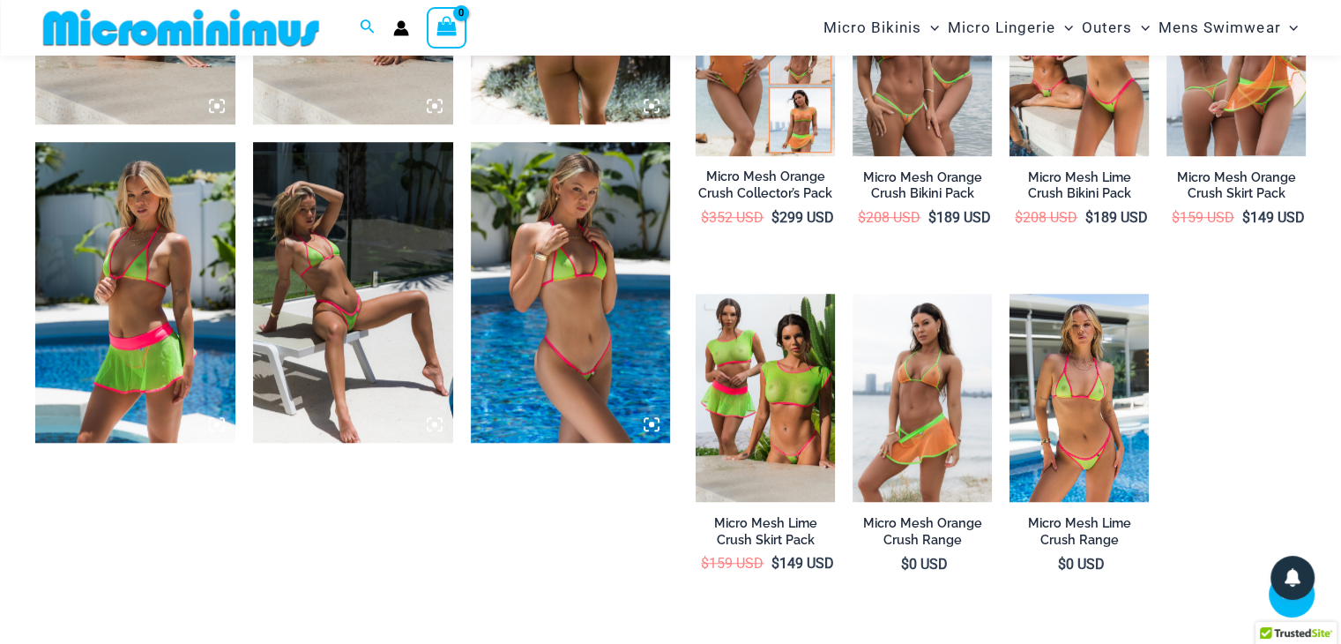
click at [145, 278] on img at bounding box center [135, 292] width 200 height 300
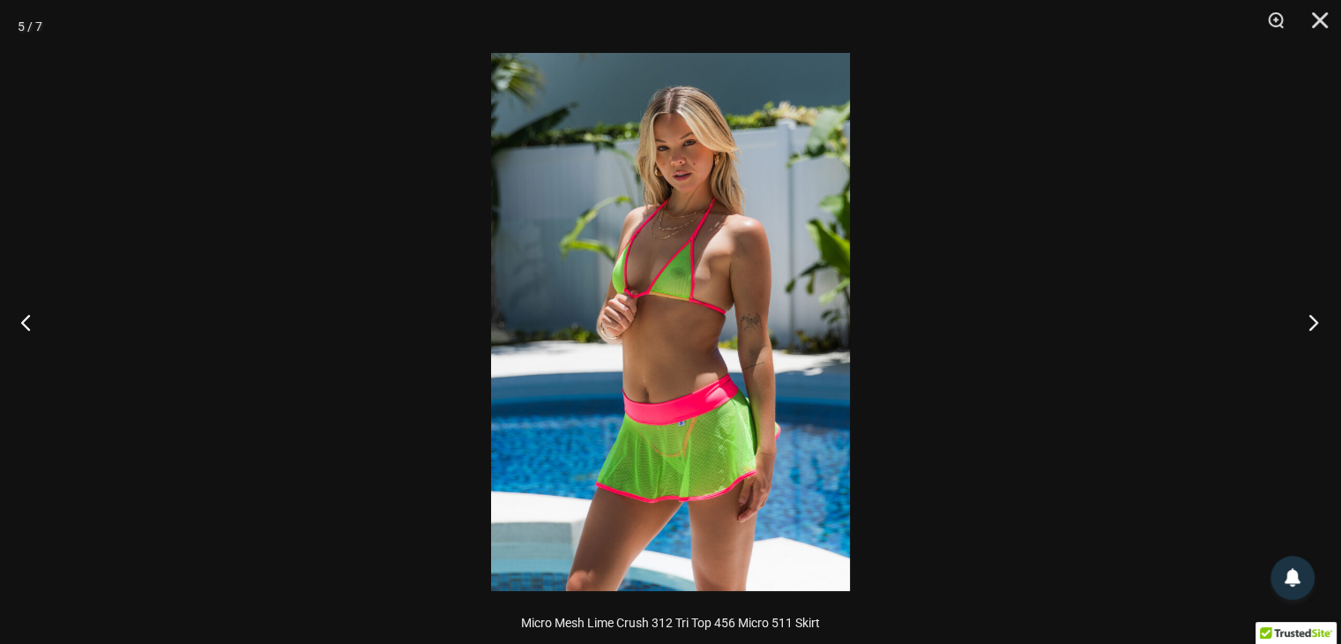
click at [1331, 322] on button "Next" at bounding box center [1308, 322] width 66 height 88
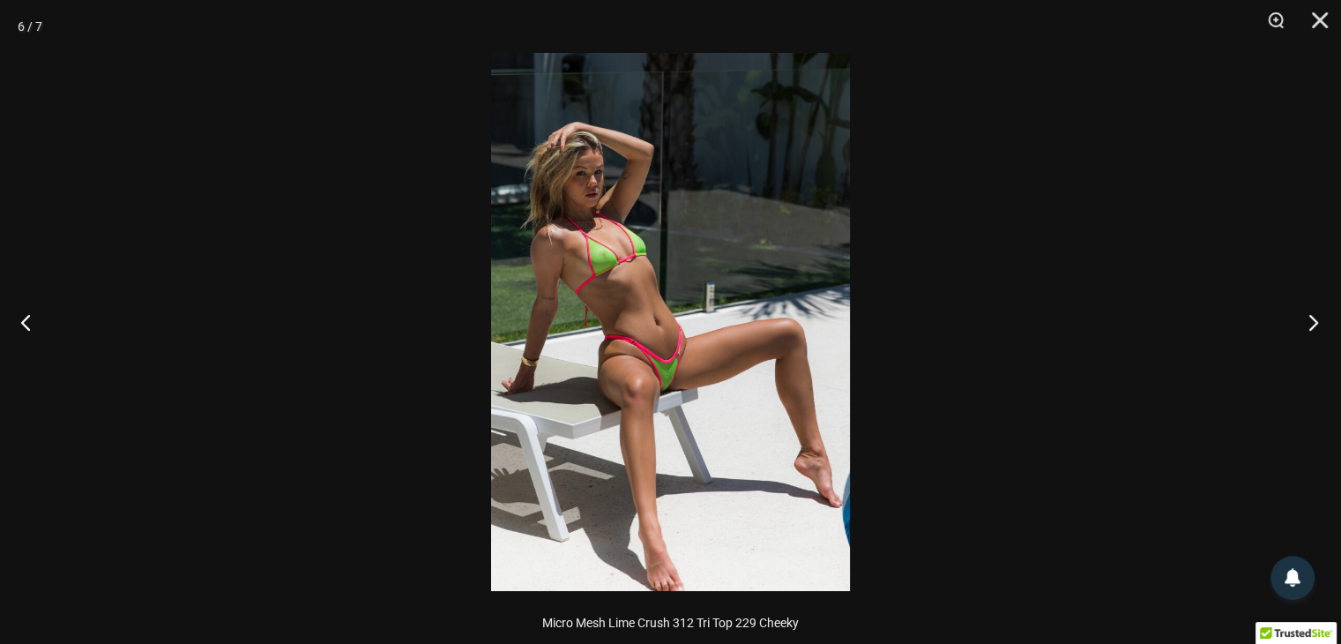
click at [1331, 322] on button "Next" at bounding box center [1308, 322] width 66 height 88
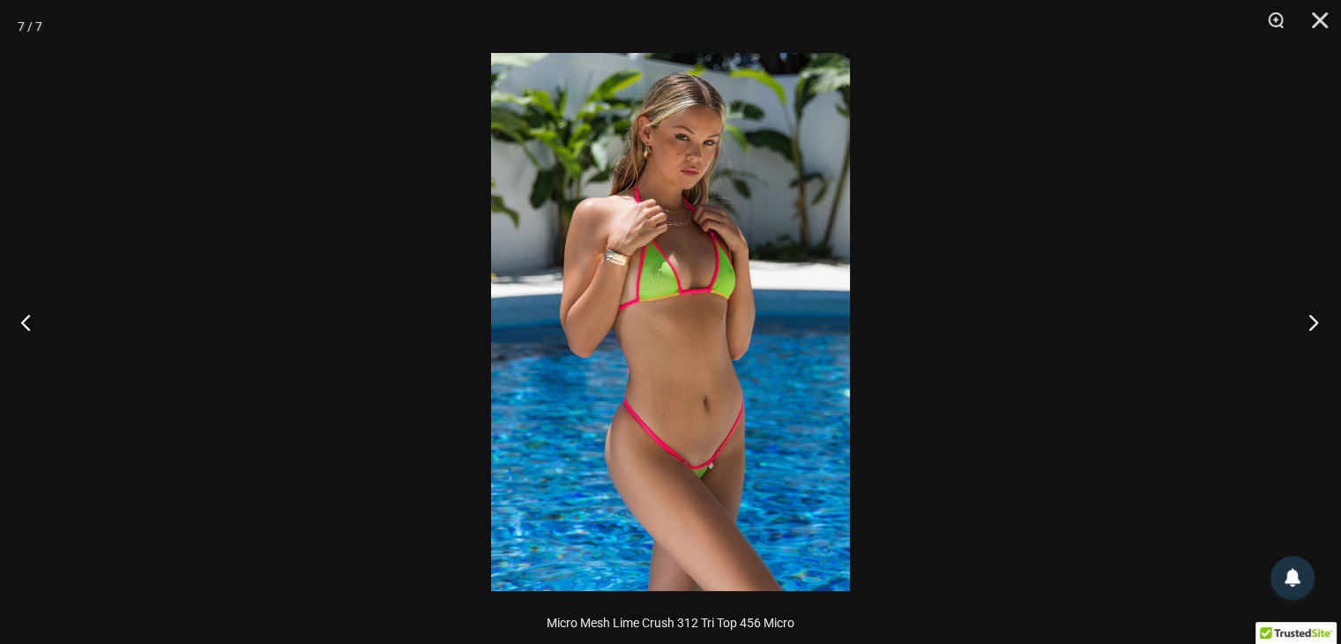
click at [1331, 322] on button "Next" at bounding box center [1308, 322] width 66 height 88
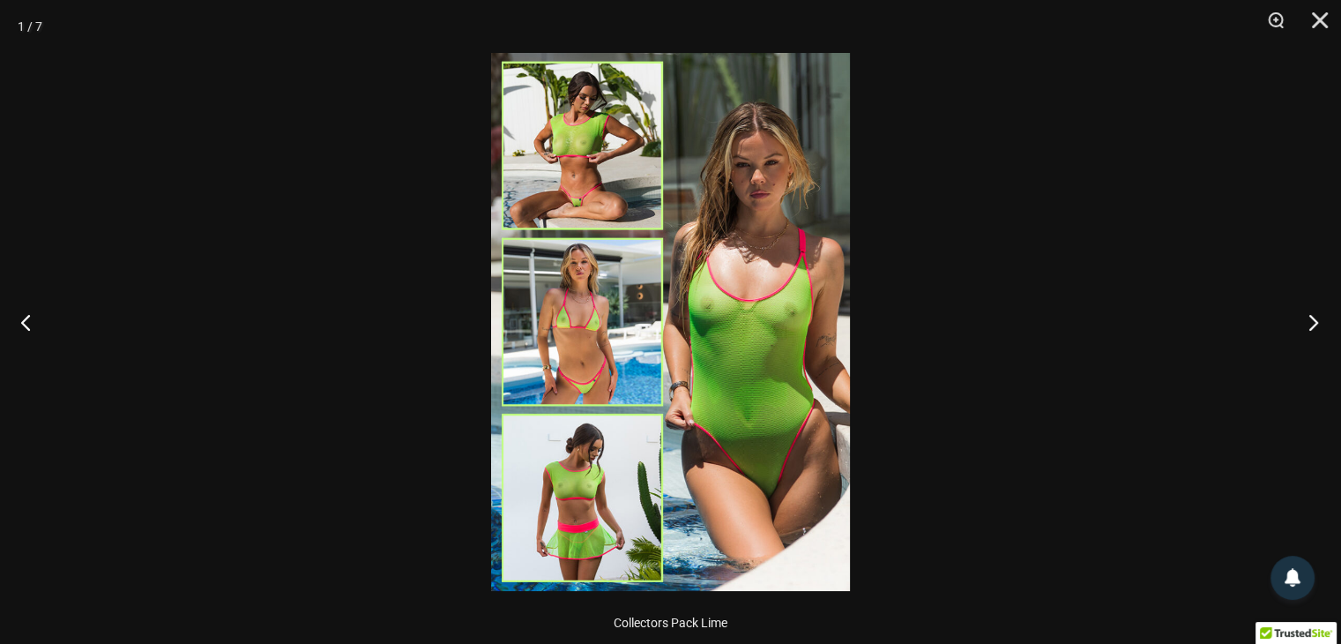
click at [1331, 322] on button "Next" at bounding box center [1308, 322] width 66 height 88
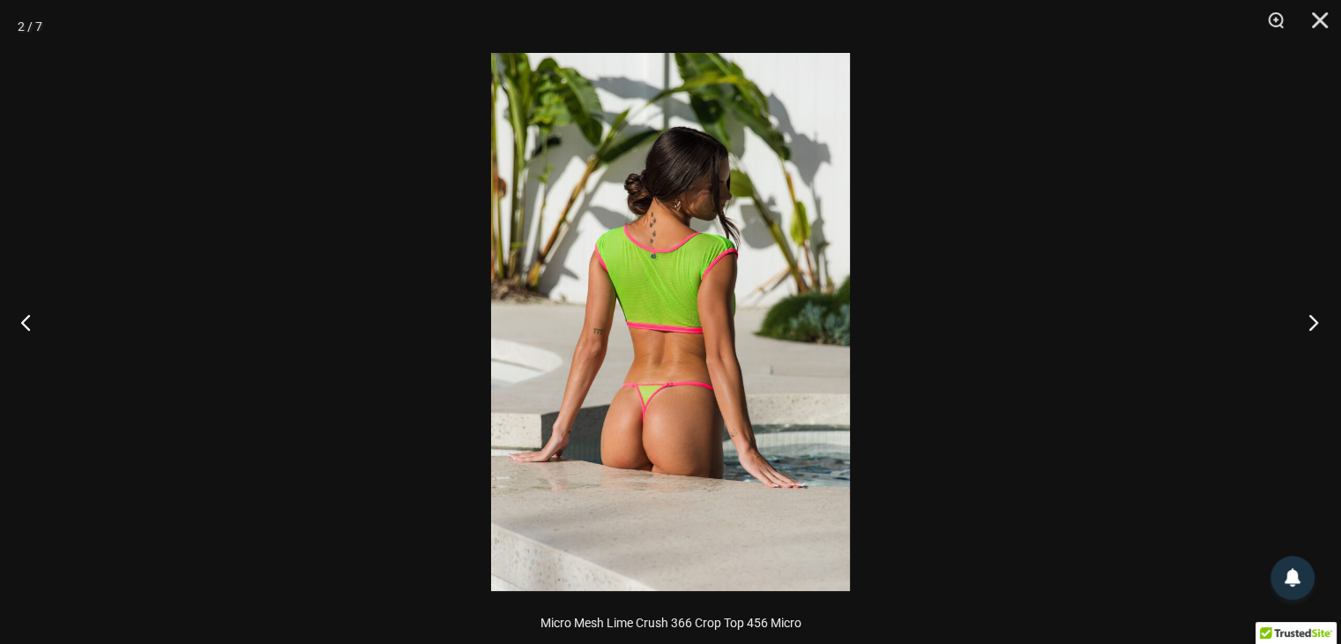
click at [1331, 322] on button "Next" at bounding box center [1308, 322] width 66 height 88
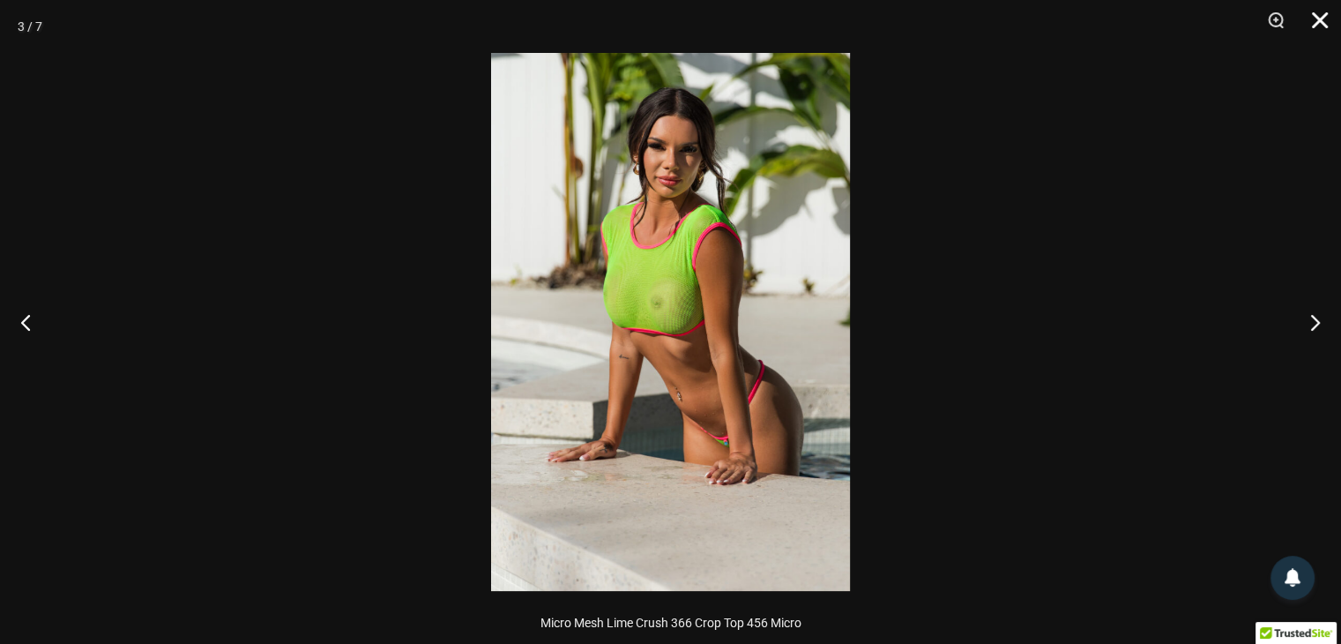
click at [1322, 19] on button "Close" at bounding box center [1314, 26] width 44 height 53
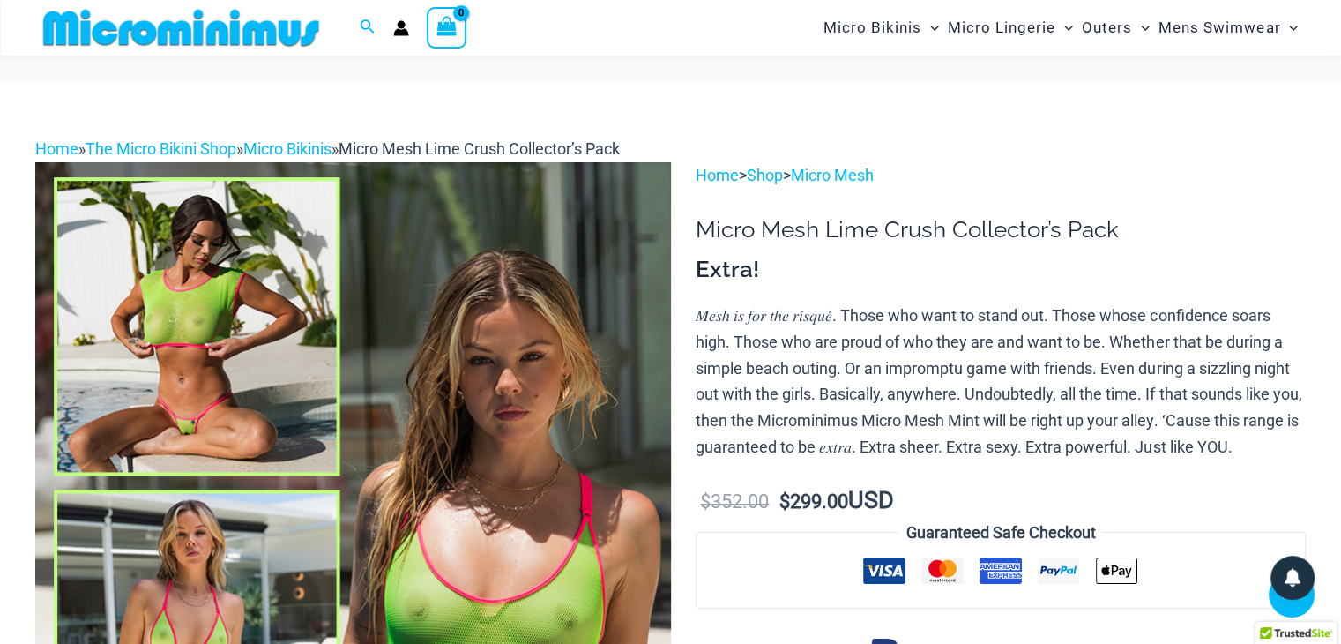
scroll to position [424, 0]
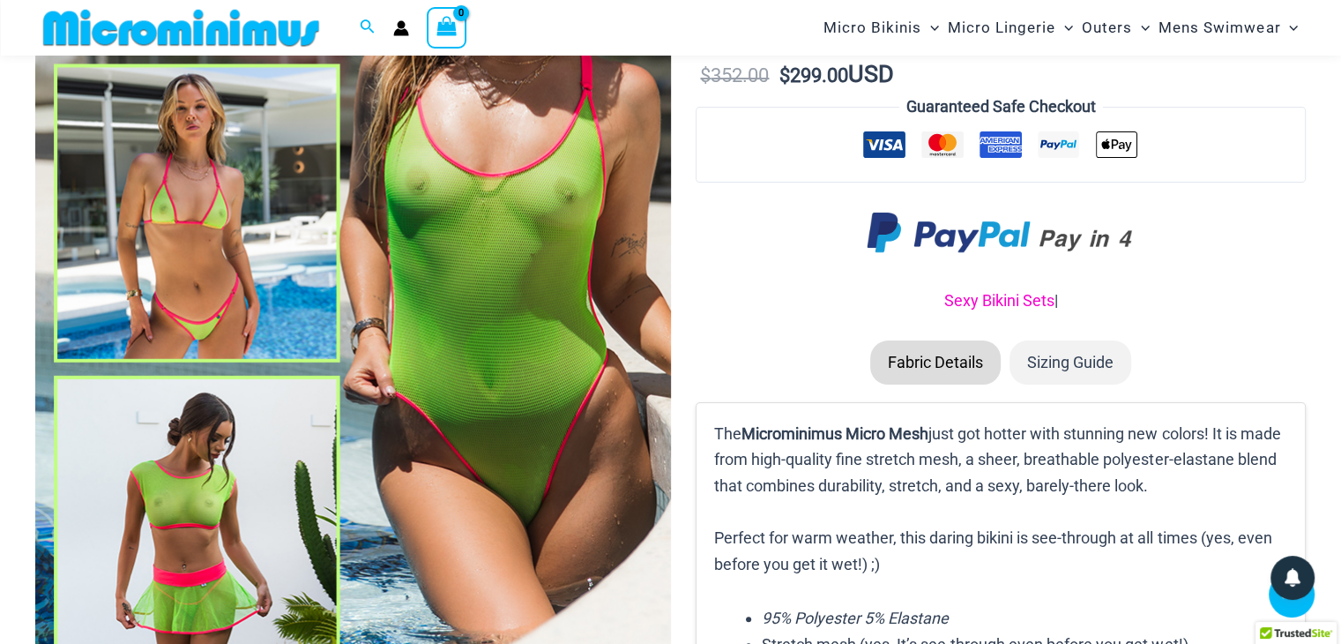
click at [996, 309] on link "Sexy Bikini Sets" at bounding box center [999, 300] width 110 height 19
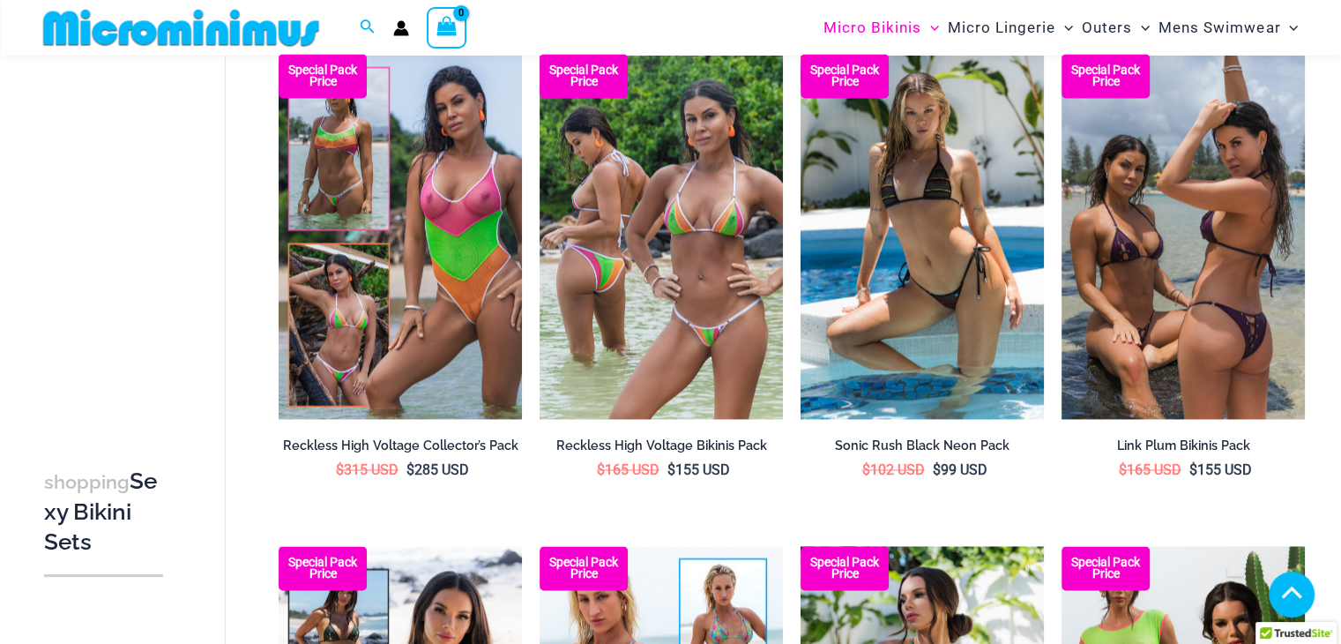
scroll to position [3493, 0]
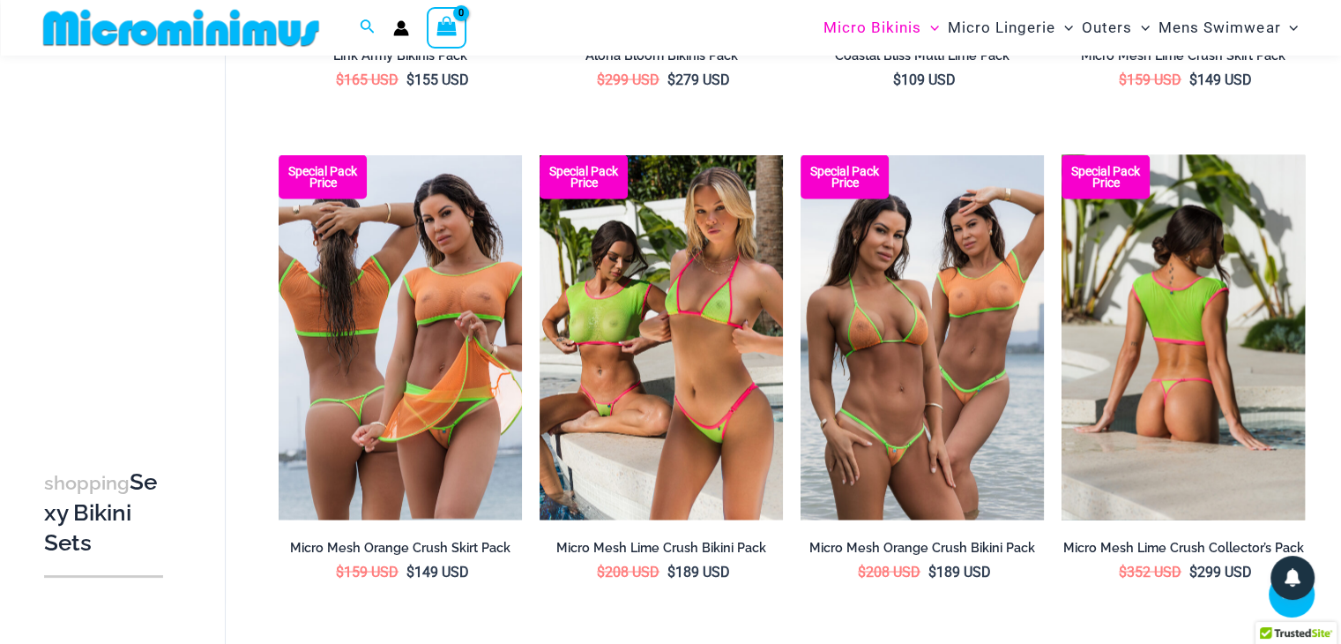
click at [1188, 472] on img at bounding box center [1183, 337] width 243 height 365
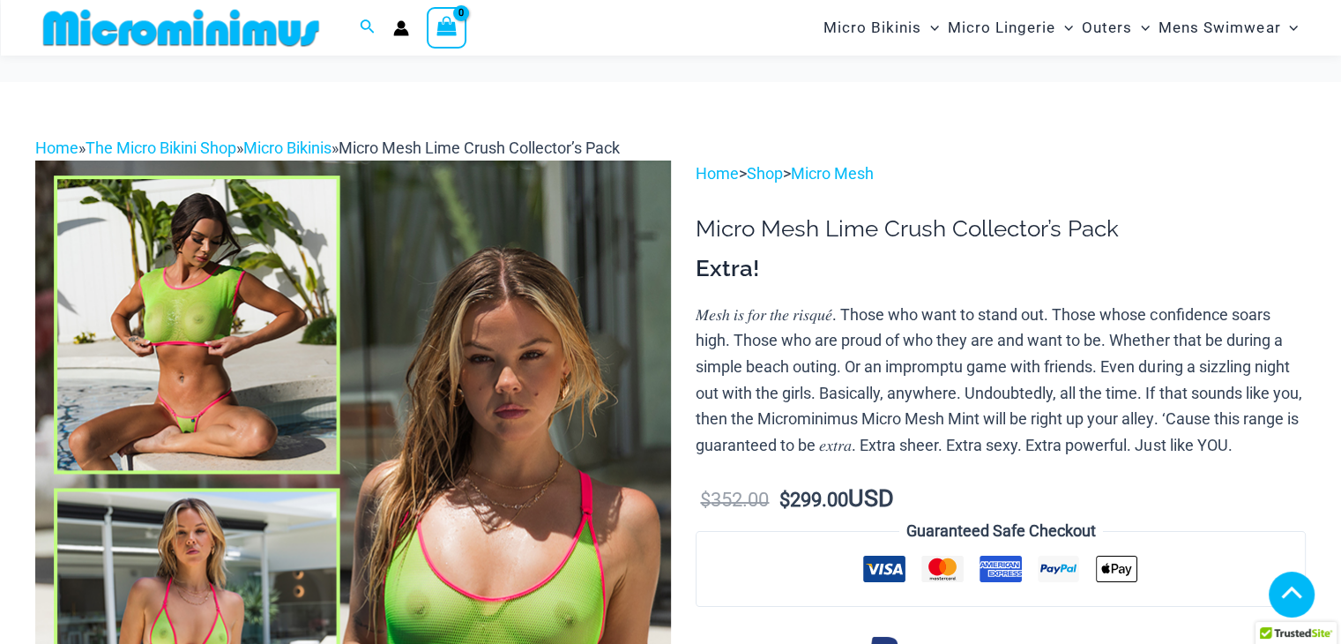
scroll to position [432, 0]
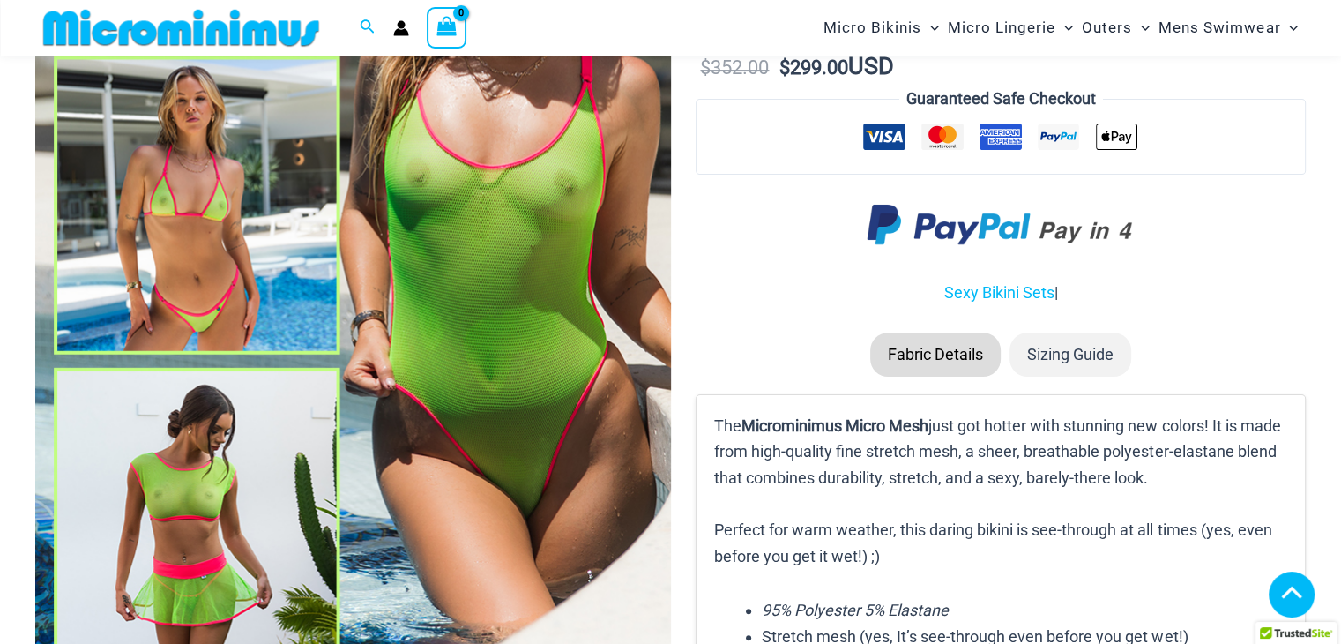
click at [1097, 377] on li "Sizing Guide" at bounding box center [1071, 354] width 122 height 44
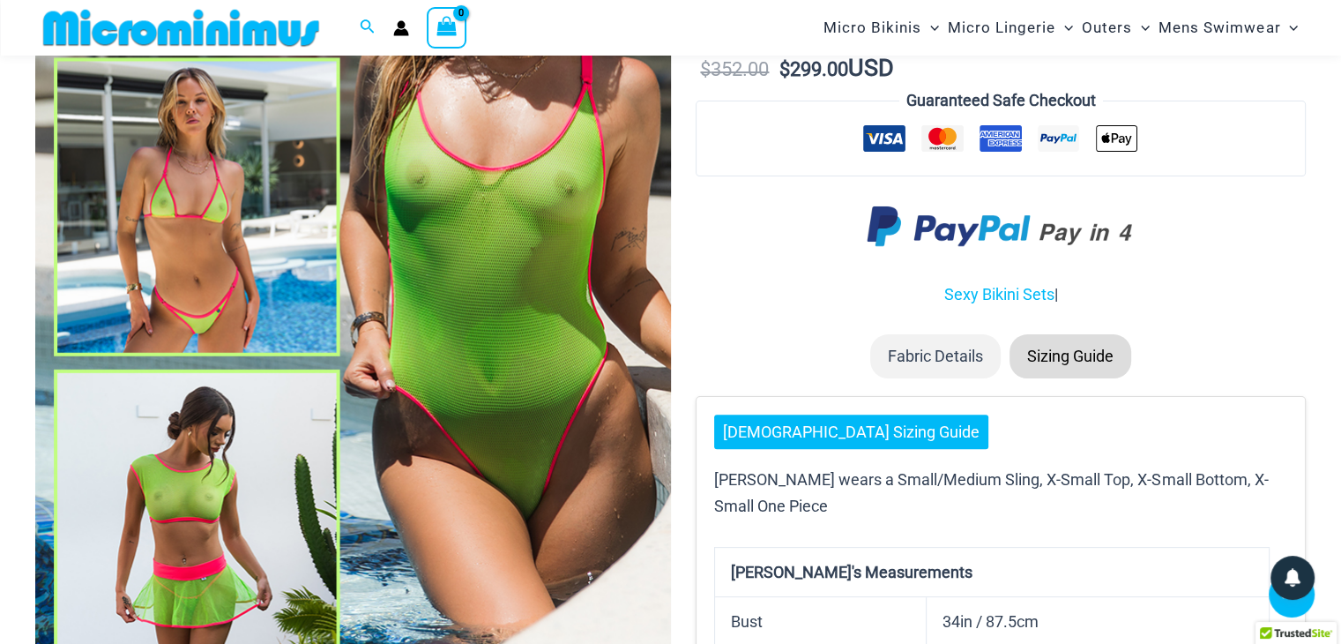
scroll to position [425, 0]
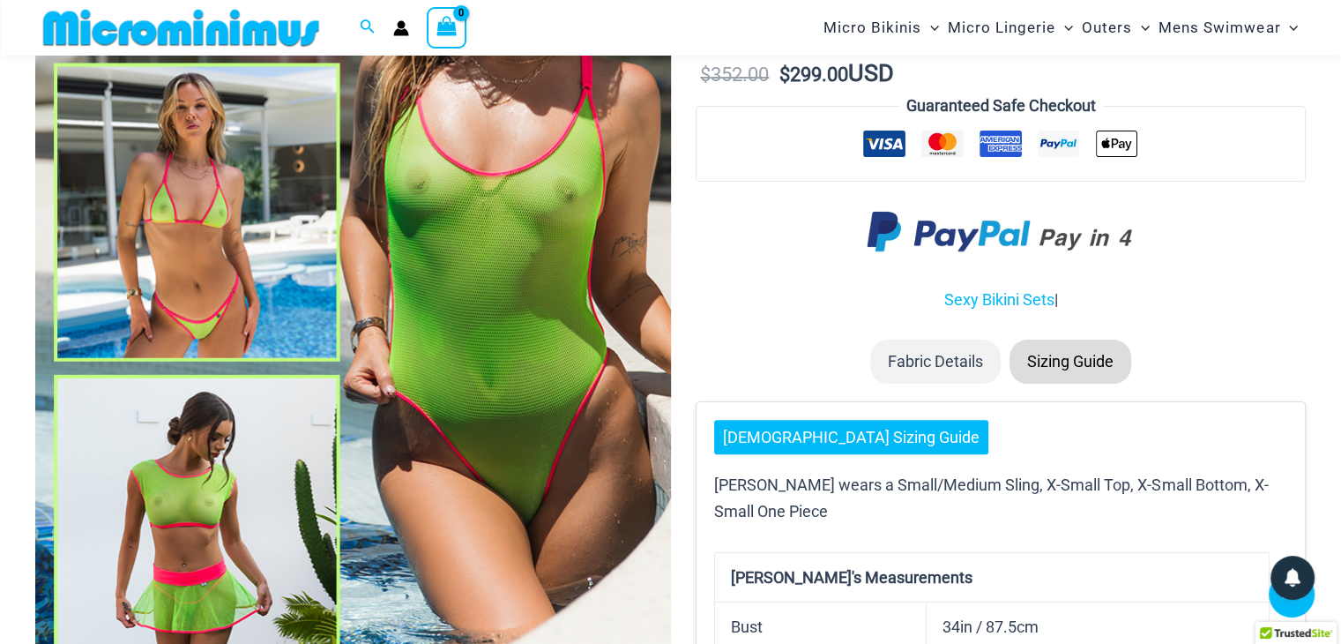
click at [952, 384] on li "Fabric Details" at bounding box center [935, 361] width 130 height 44
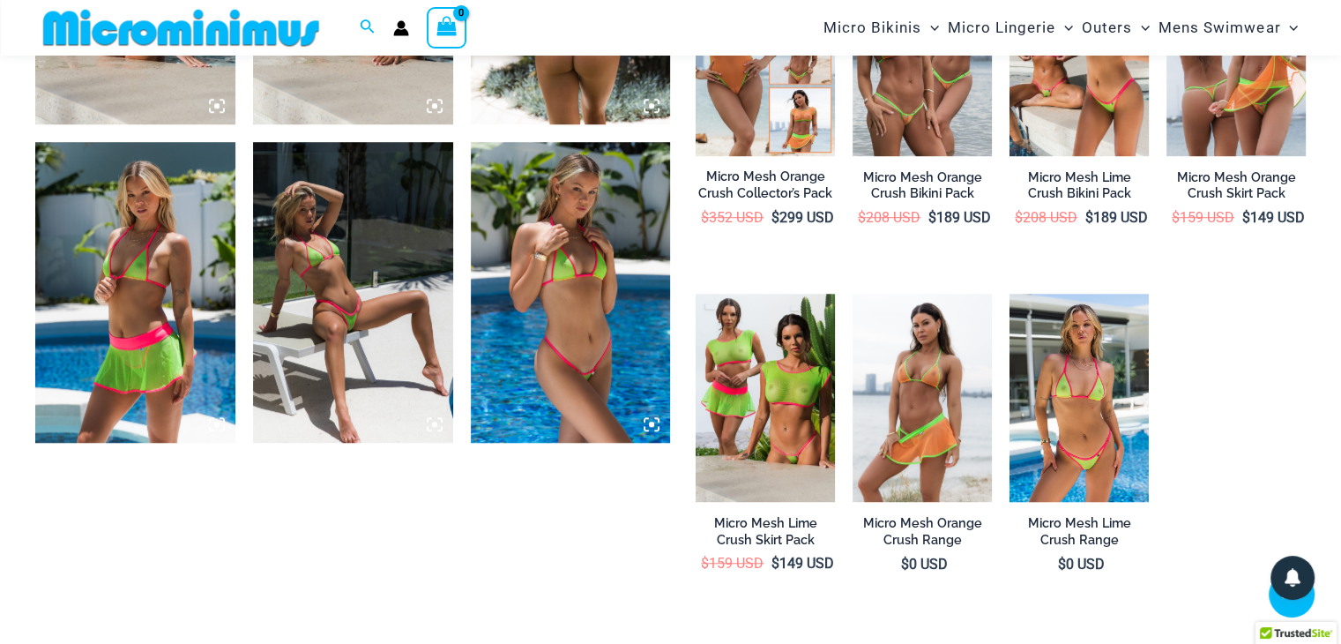
scroll to position [1748, 0]
